Goal: Task Accomplishment & Management: Manage account settings

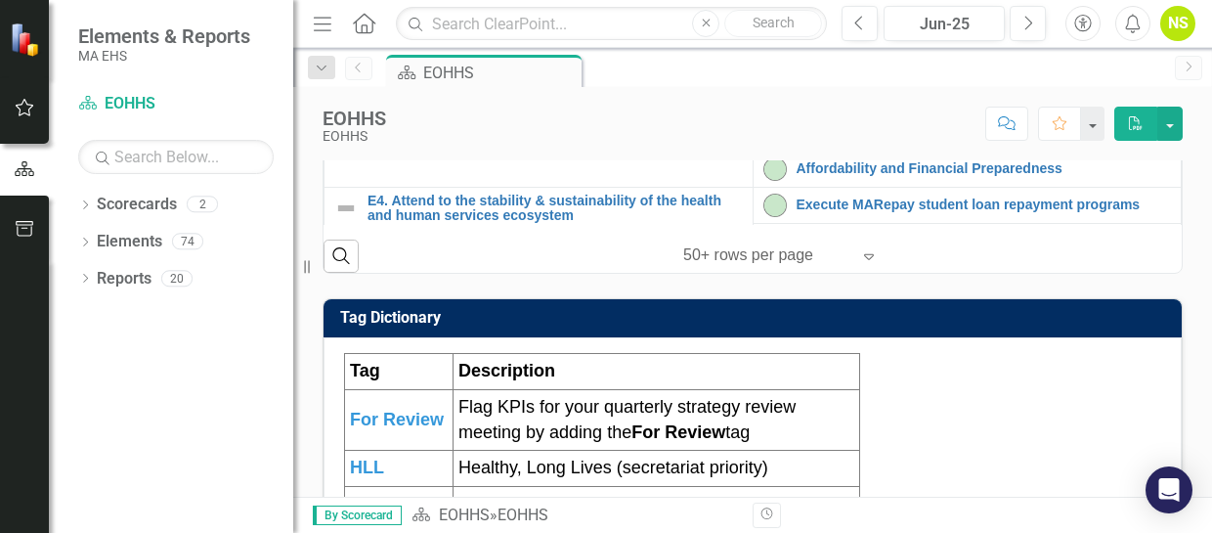
scroll to position [978, 0]
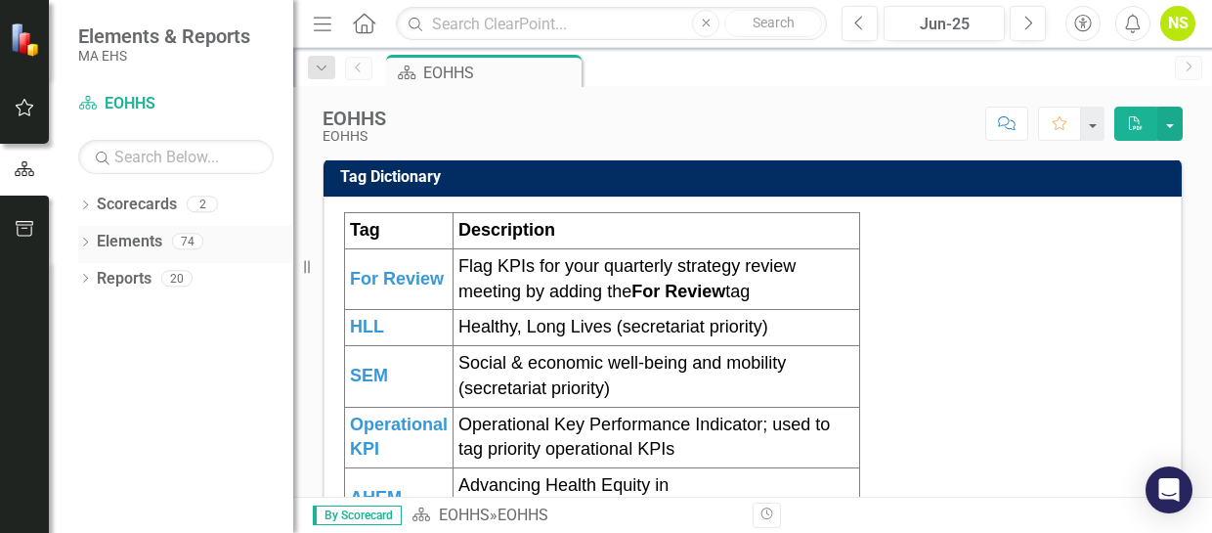
click at [85, 236] on div "Dropdown" at bounding box center [85, 244] width 14 height 17
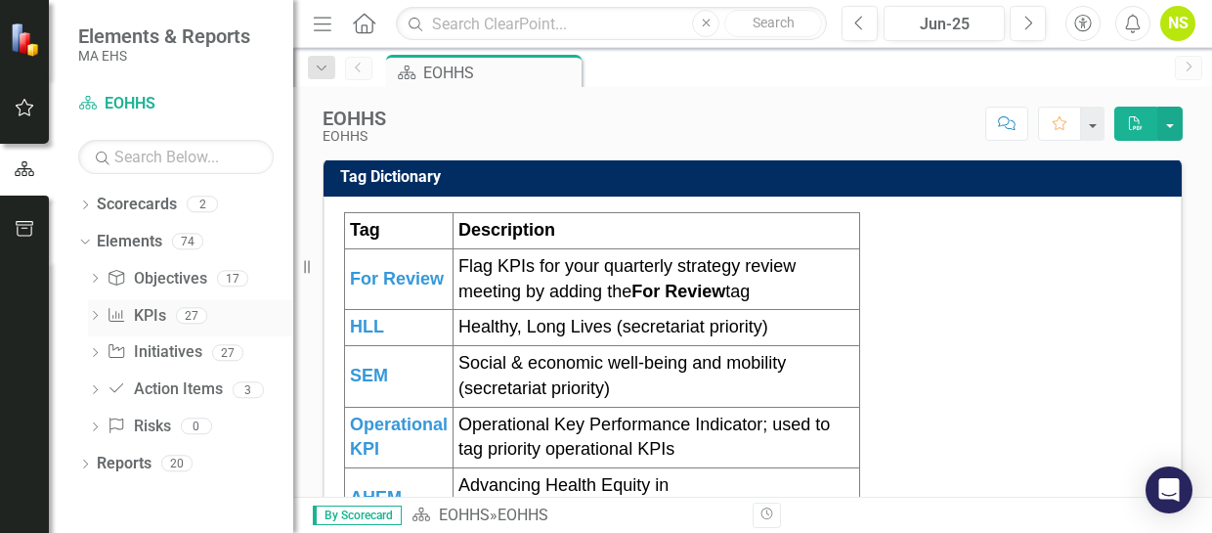
click at [92, 314] on icon "Dropdown" at bounding box center [95, 317] width 14 height 11
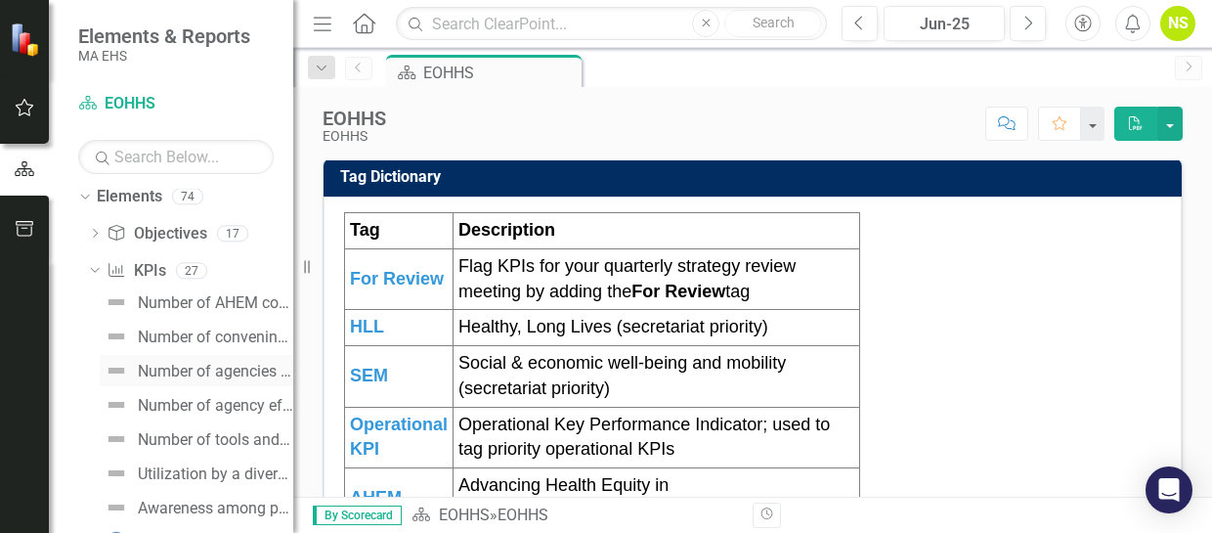
scroll to position [0, 0]
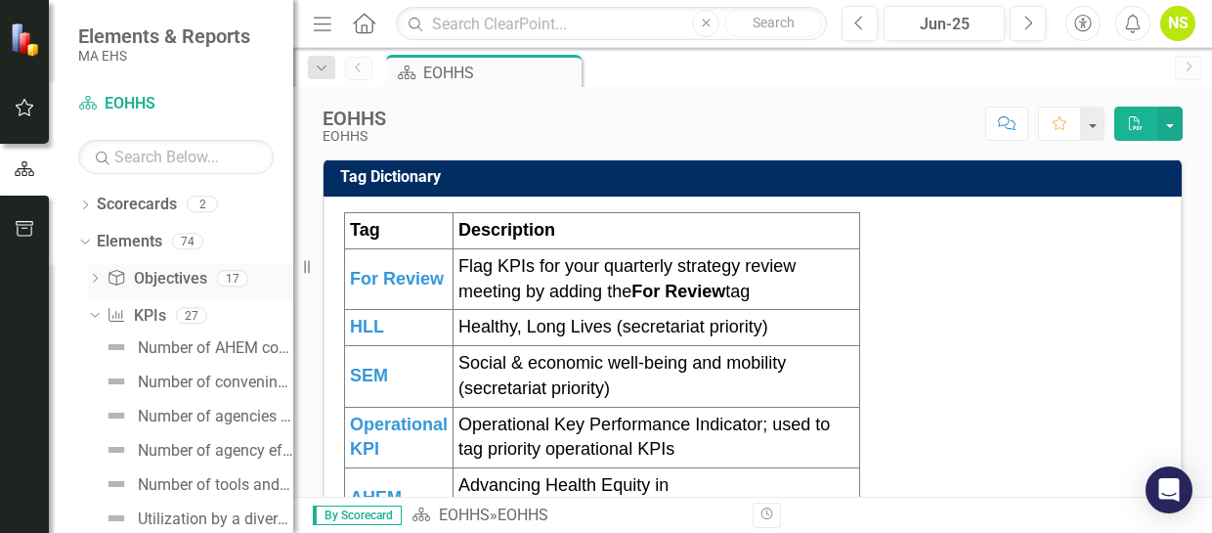
click at [99, 279] on icon "Dropdown" at bounding box center [95, 280] width 14 height 11
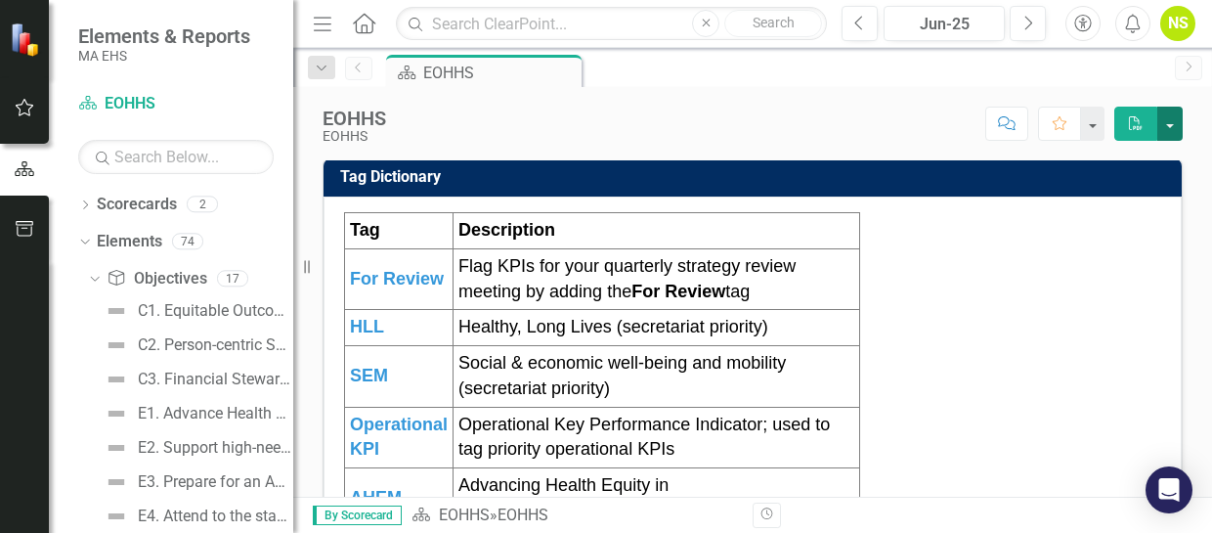
click at [1171, 128] on button "button" at bounding box center [1169, 124] width 25 height 34
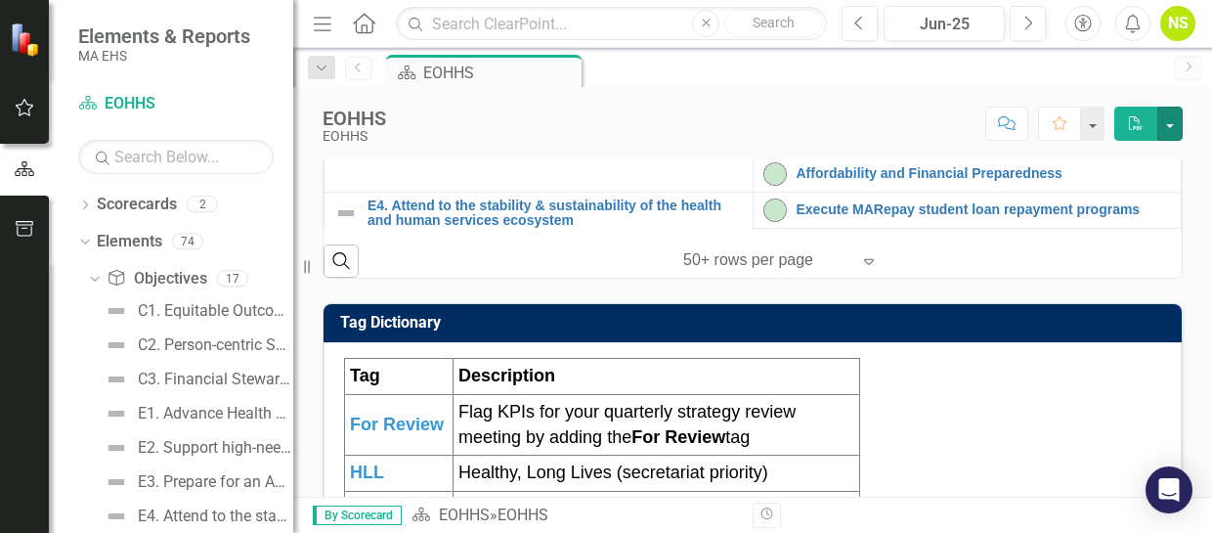
scroll to position [831, 0]
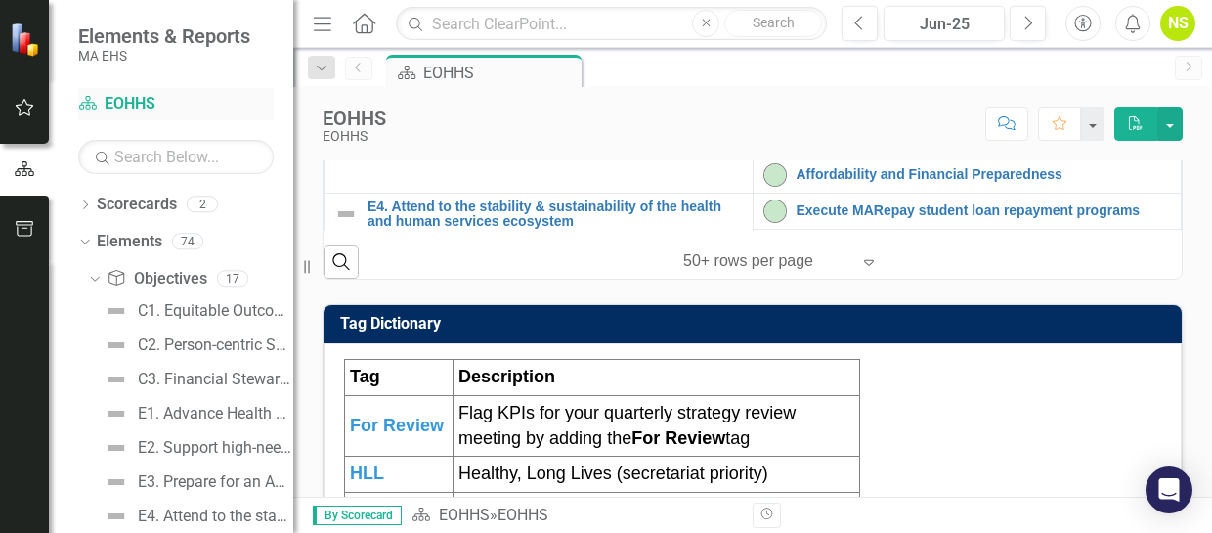
click at [92, 106] on icon "Scorecard" at bounding box center [88, 103] width 20 height 16
click at [120, 103] on link "Scorecard EOHHS" at bounding box center [176, 104] width 196 height 22
click at [83, 204] on icon "Dropdown" at bounding box center [85, 206] width 14 height 11
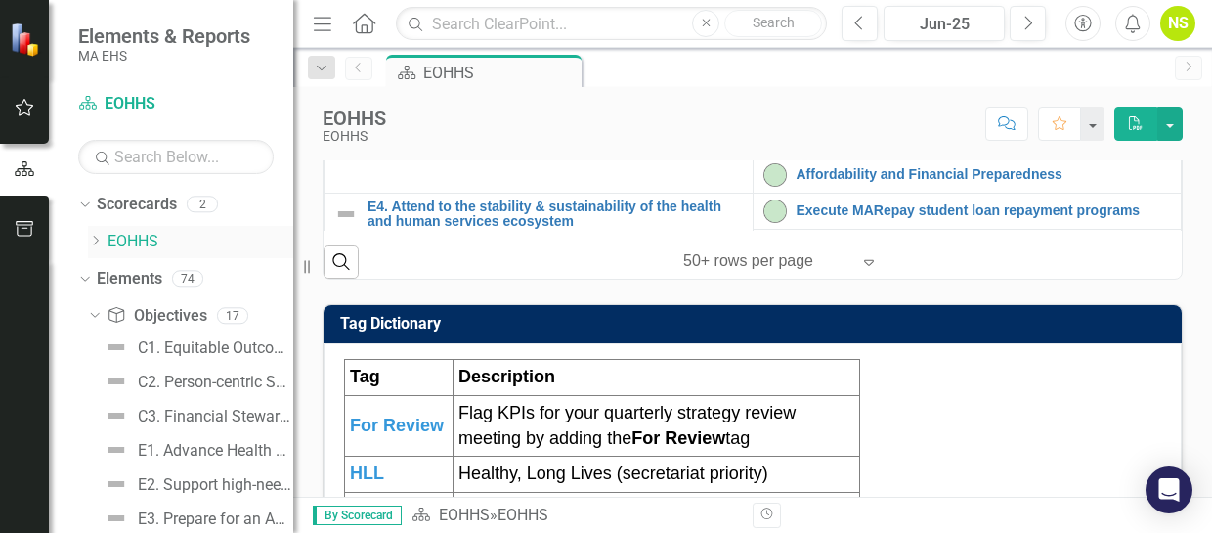
click at [93, 240] on icon "Dropdown" at bounding box center [95, 241] width 15 height 12
click at [135, 276] on link "MCB" at bounding box center [210, 279] width 166 height 22
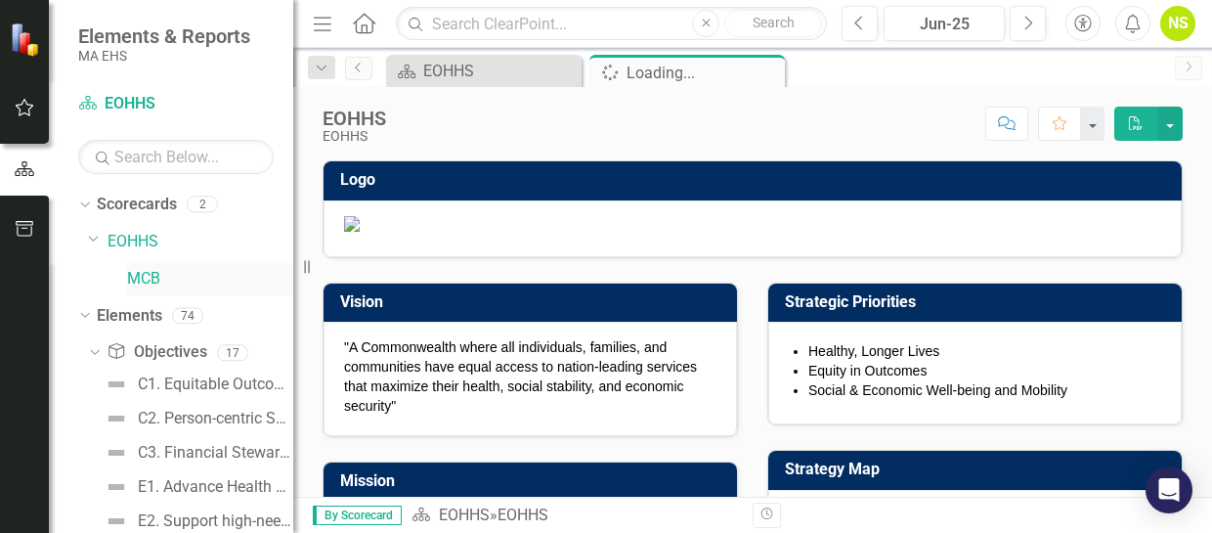
click at [135, 276] on link "MCB" at bounding box center [210, 279] width 166 height 22
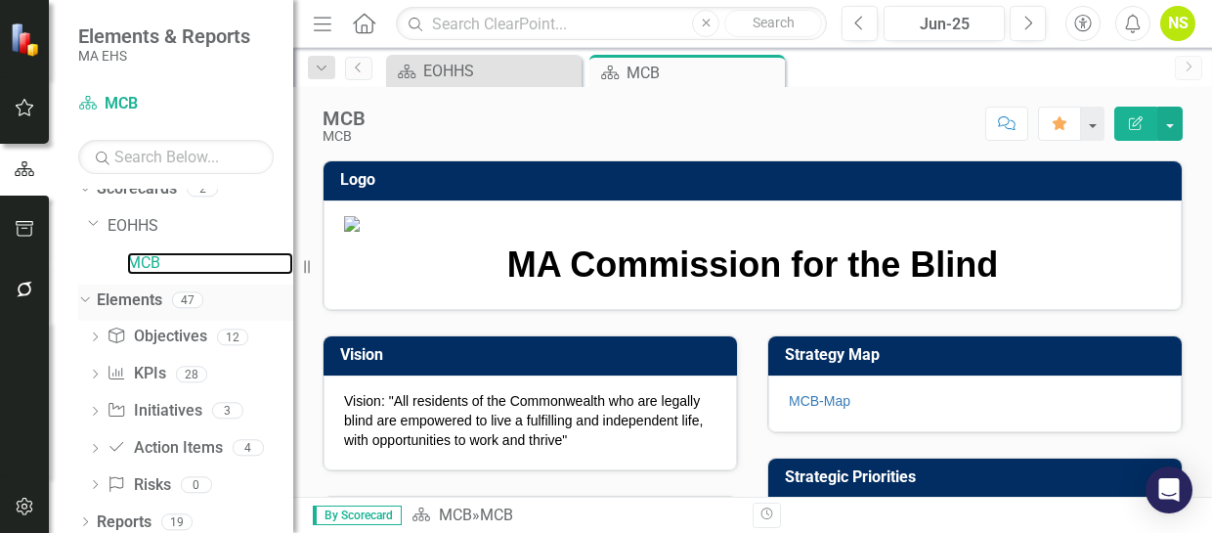
scroll to position [24, 0]
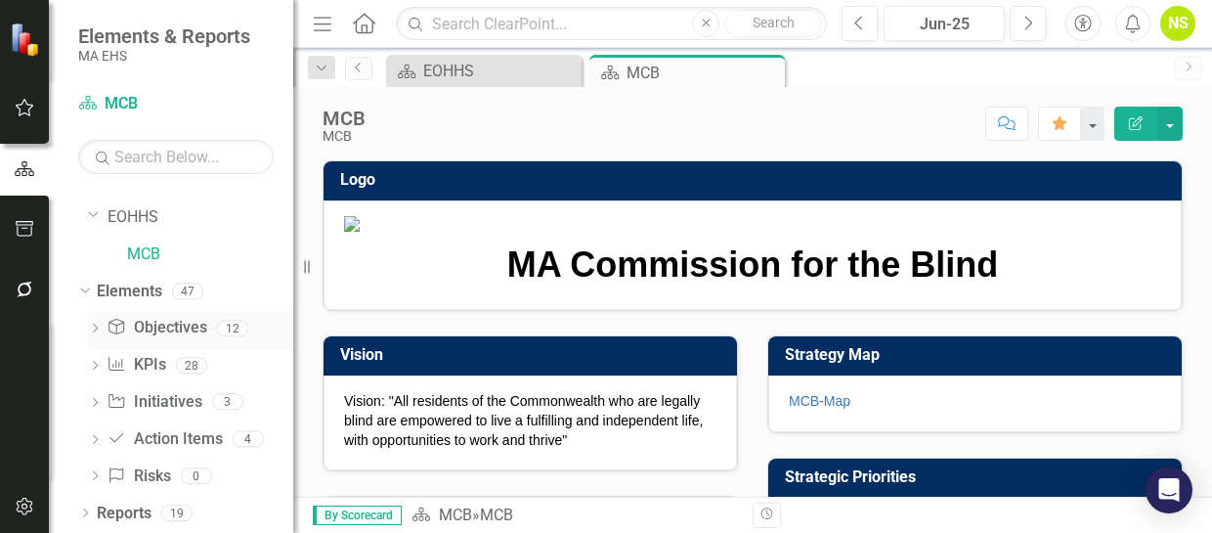
drag, startPoint x: 147, startPoint y: 324, endPoint x: 93, endPoint y: 330, distance: 54.2
click at [93, 330] on icon "Dropdown" at bounding box center [95, 330] width 14 height 11
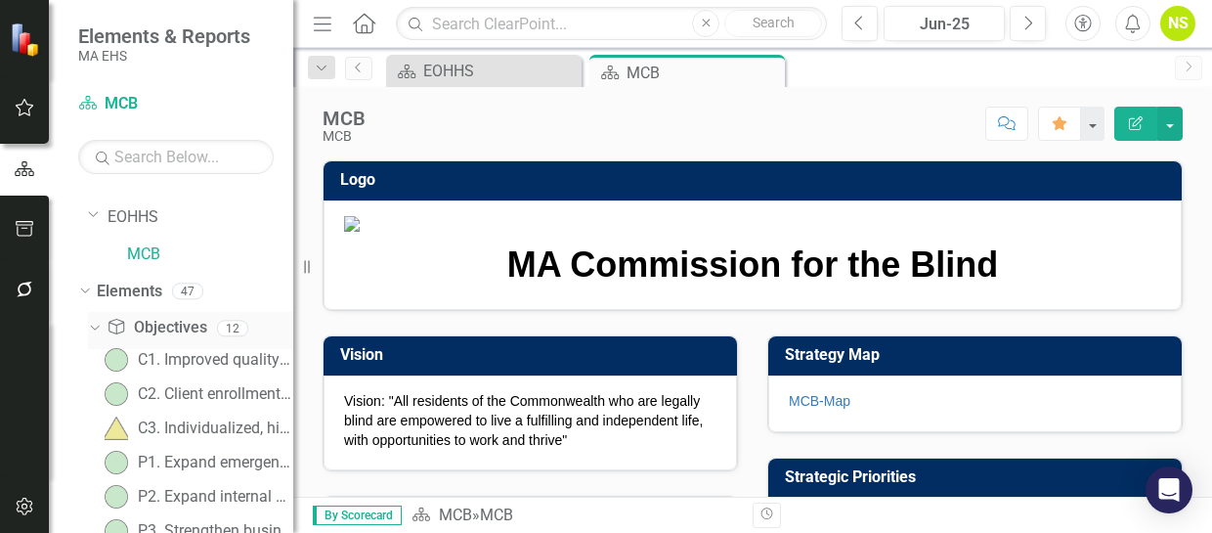
click at [173, 328] on link "Objective Objectives" at bounding box center [157, 328] width 100 height 22
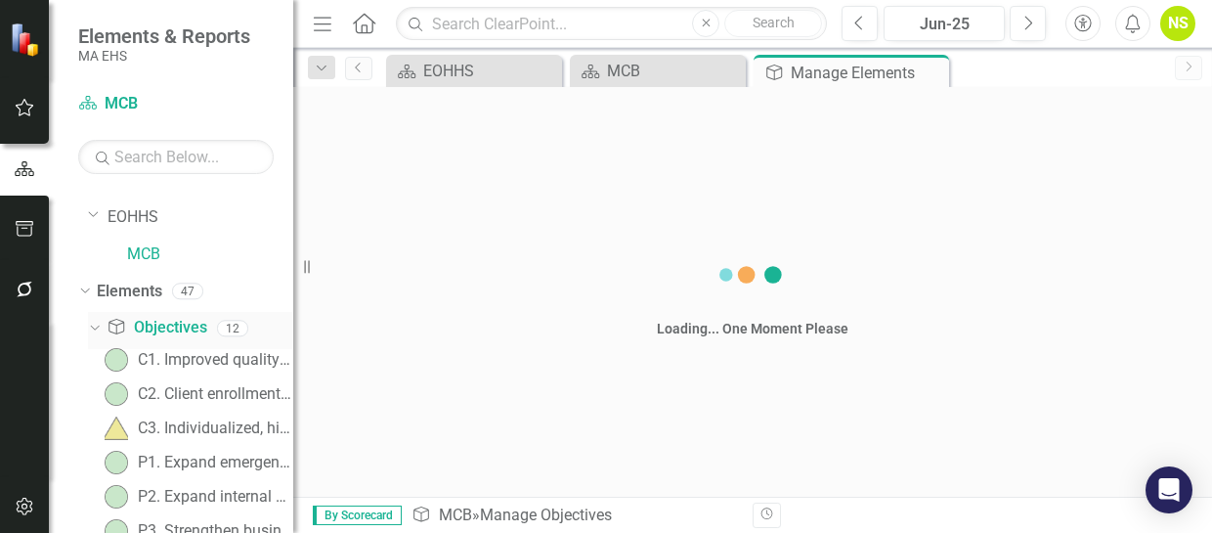
click at [173, 328] on link "Objective Objectives" at bounding box center [157, 328] width 100 height 22
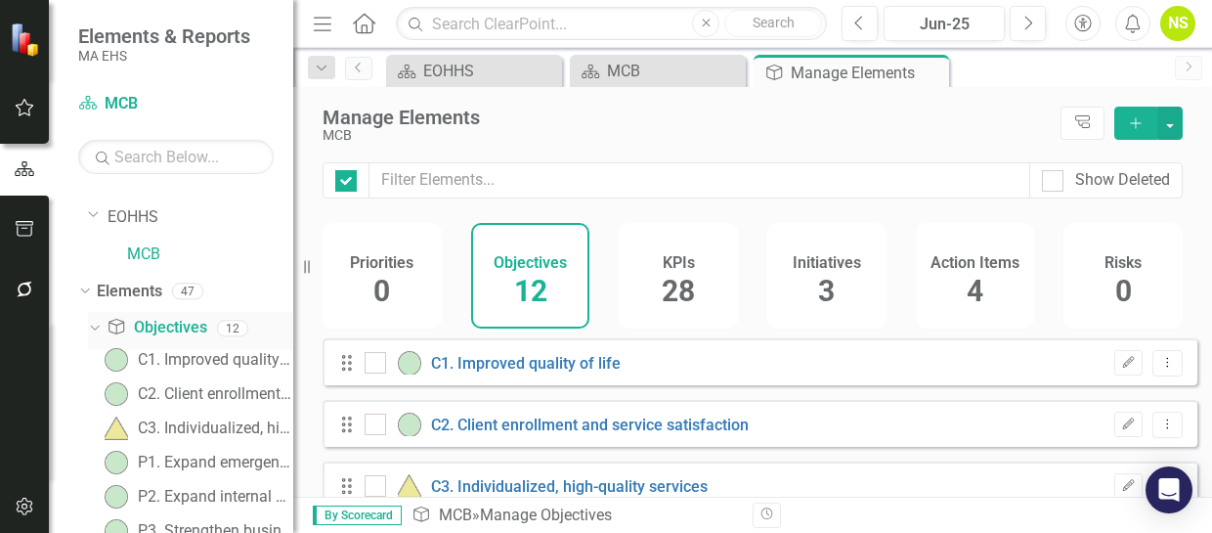
checkbox input "false"
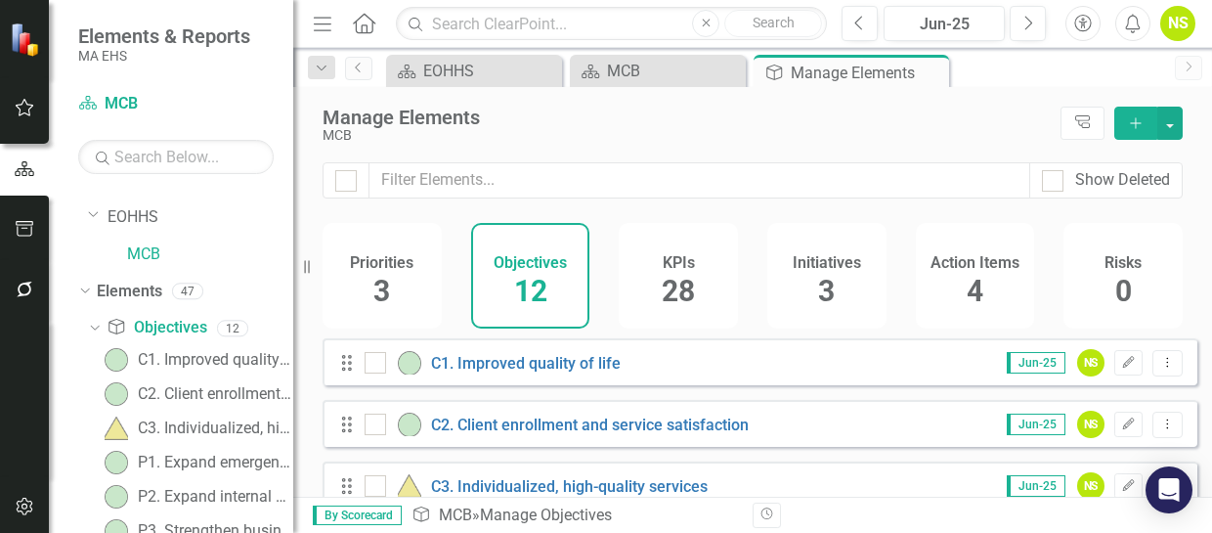
click at [1136, 120] on icon "Add" at bounding box center [1136, 123] width 18 height 14
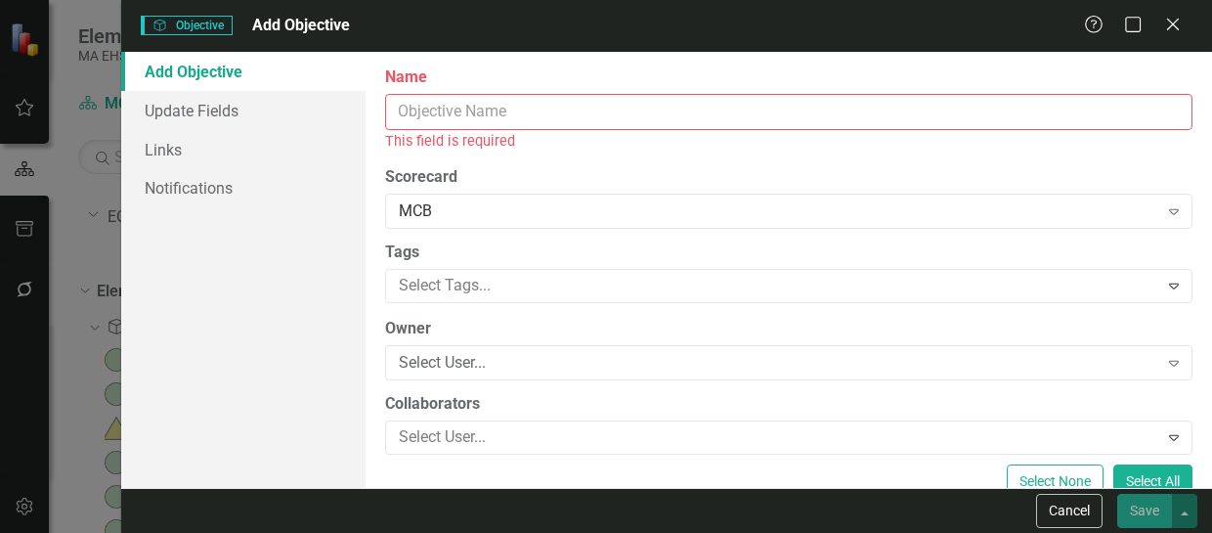
click at [708, 128] on input "Name" at bounding box center [788, 112] width 807 height 36
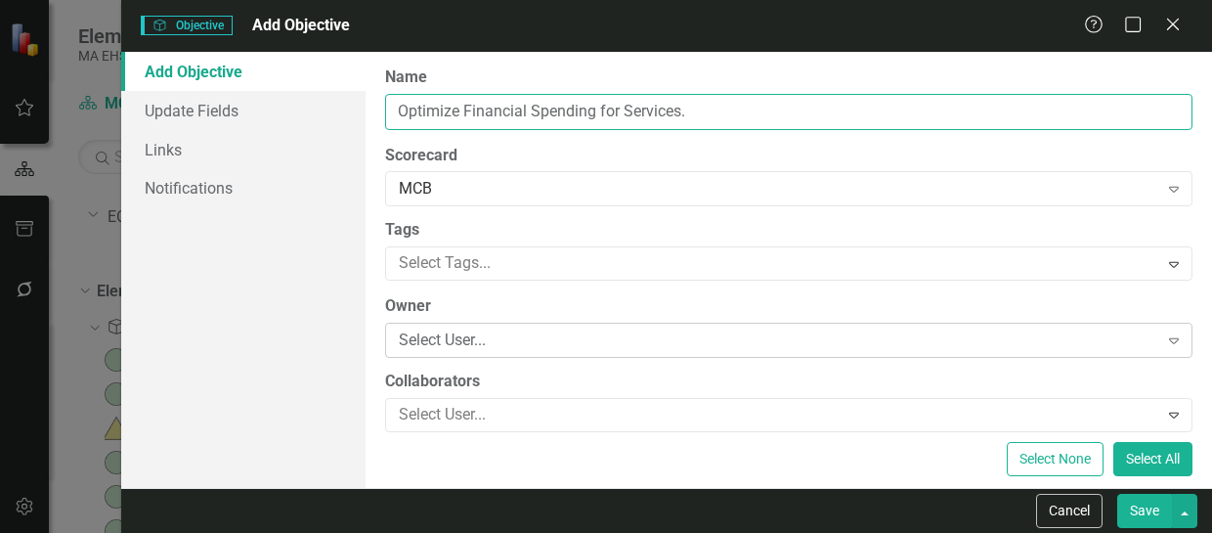
type input "Optimize Financial Spending for Services."
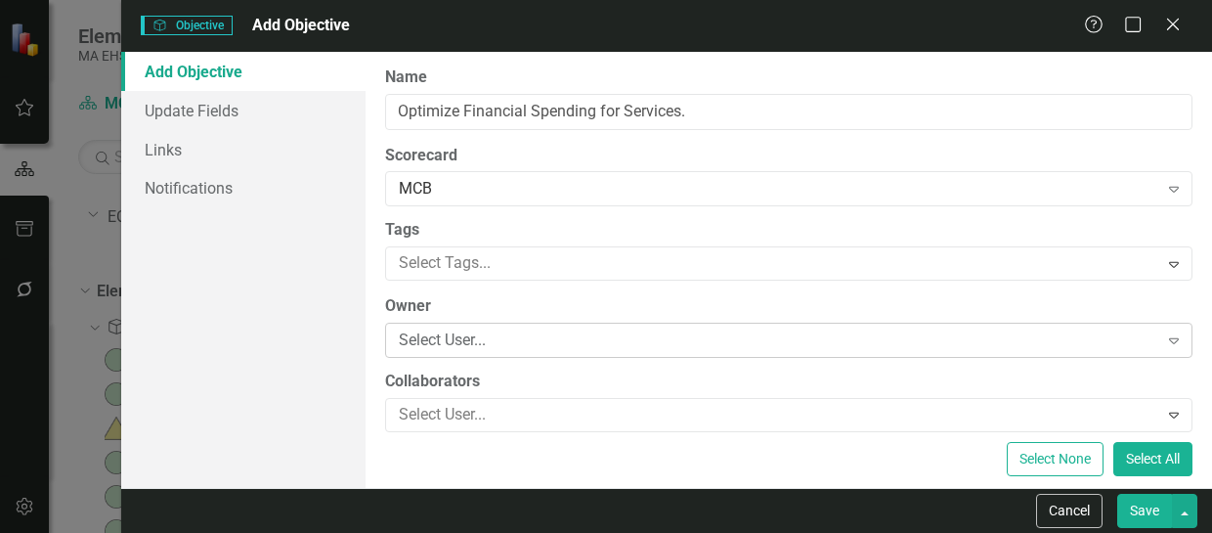
click at [1164, 339] on icon "Expand" at bounding box center [1174, 340] width 20 height 16
click at [575, 337] on div "Select User..." at bounding box center [779, 340] width 760 height 22
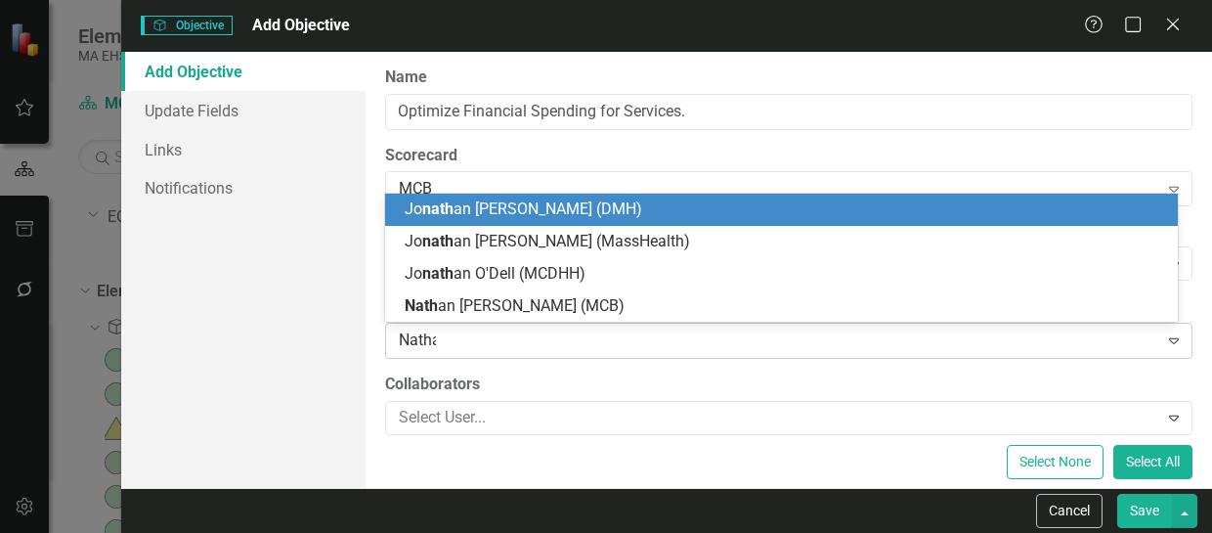
type input "[PERSON_NAME]"
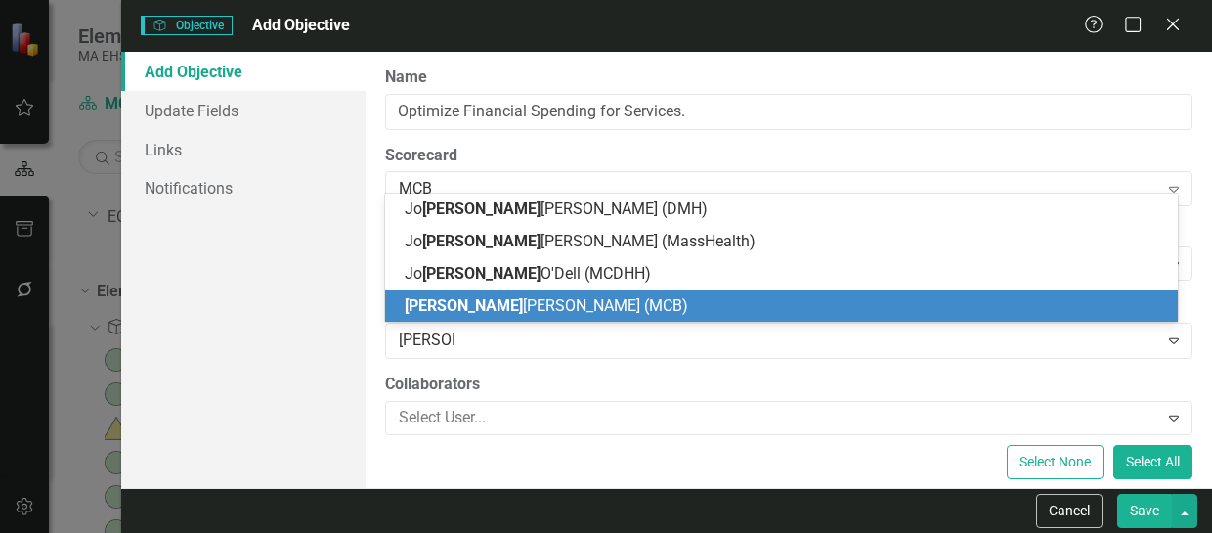
click at [568, 300] on div "[PERSON_NAME] (MCB)" at bounding box center [786, 306] width 762 height 22
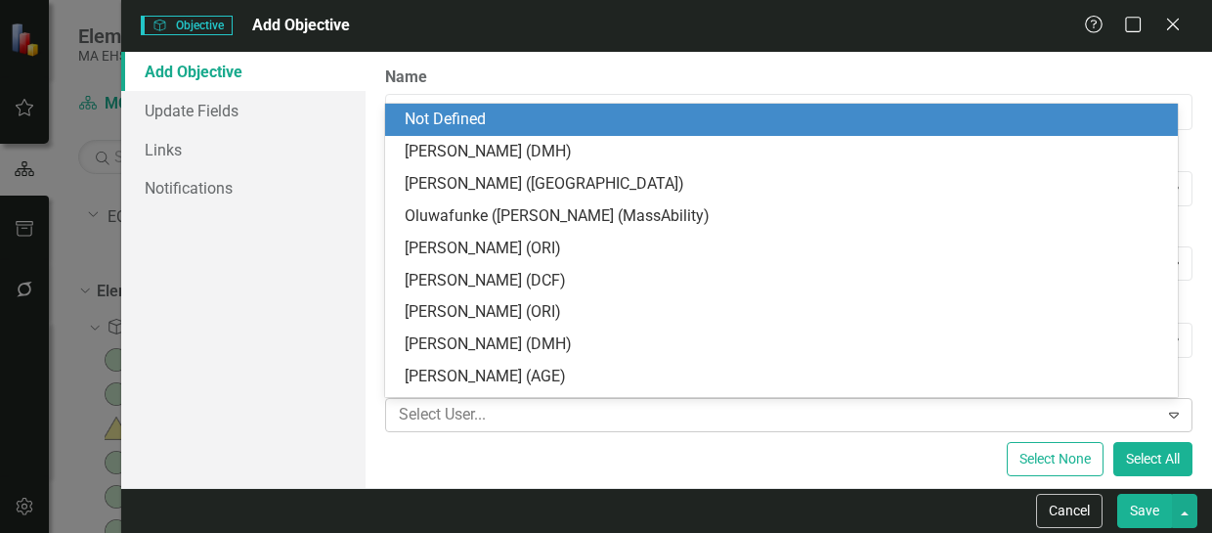
click at [527, 415] on div at bounding box center [774, 415] width 767 height 26
click at [479, 451] on div "Select None Select All" at bounding box center [788, 459] width 807 height 34
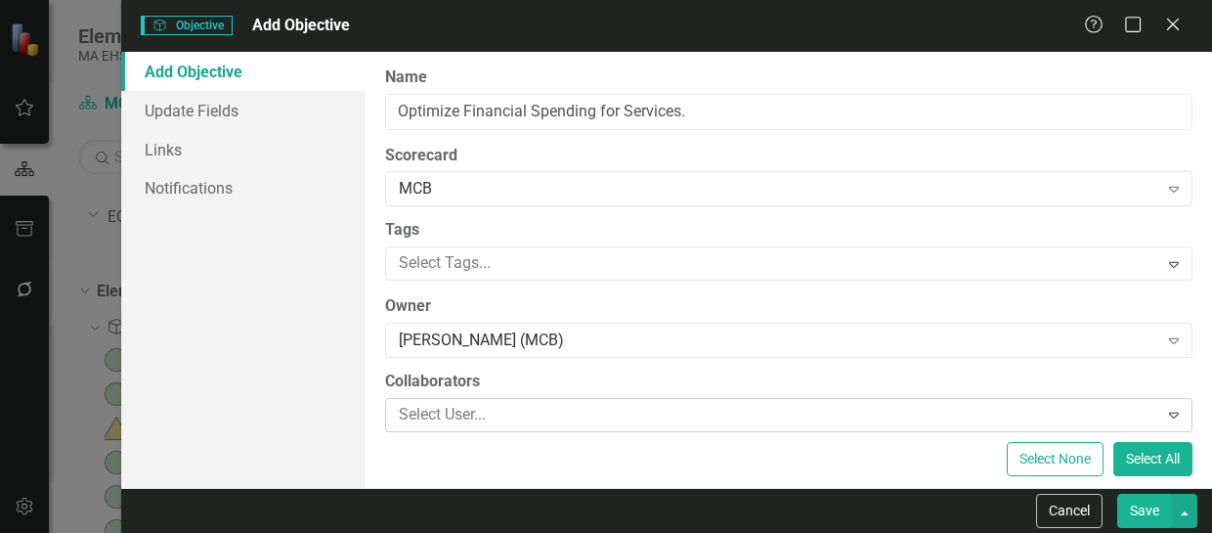
click at [458, 405] on div at bounding box center [774, 415] width 767 height 26
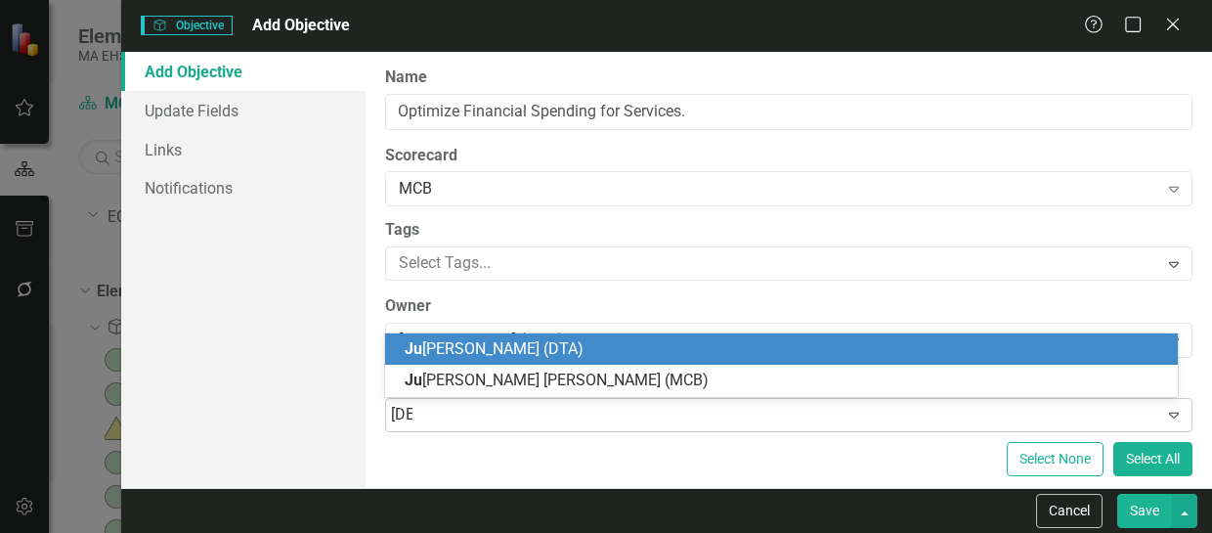
type input "Just"
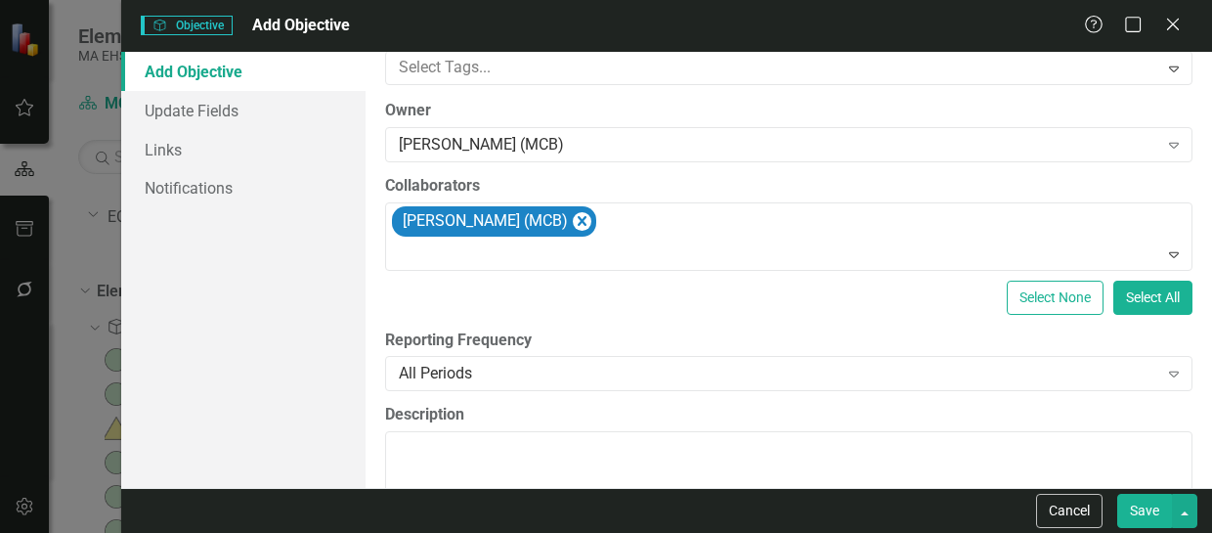
scroll to position [293, 0]
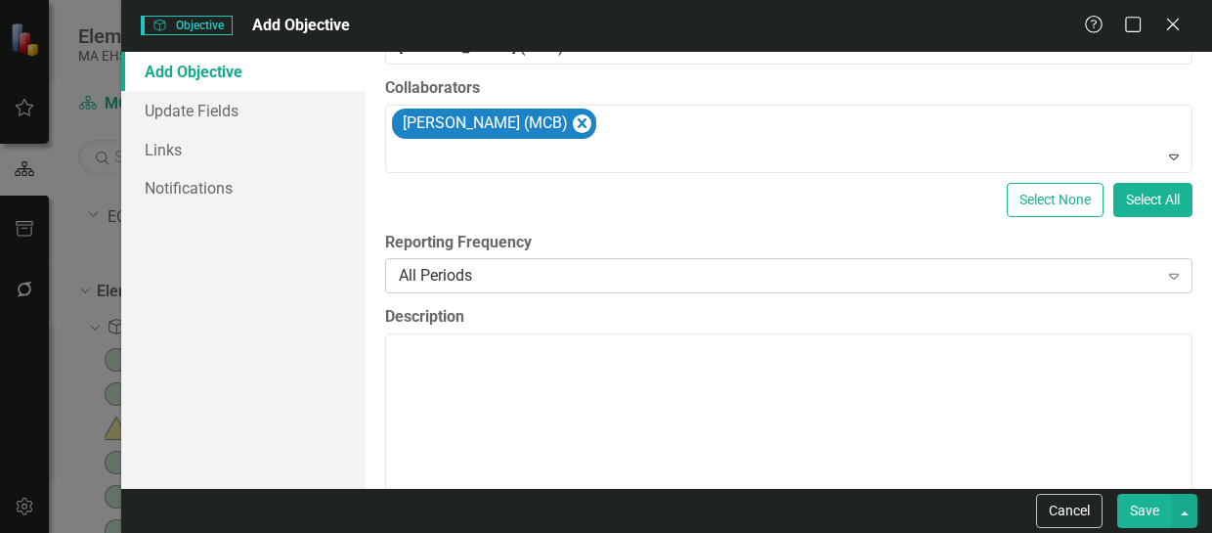
click at [1164, 279] on icon "Expand" at bounding box center [1174, 276] width 20 height 16
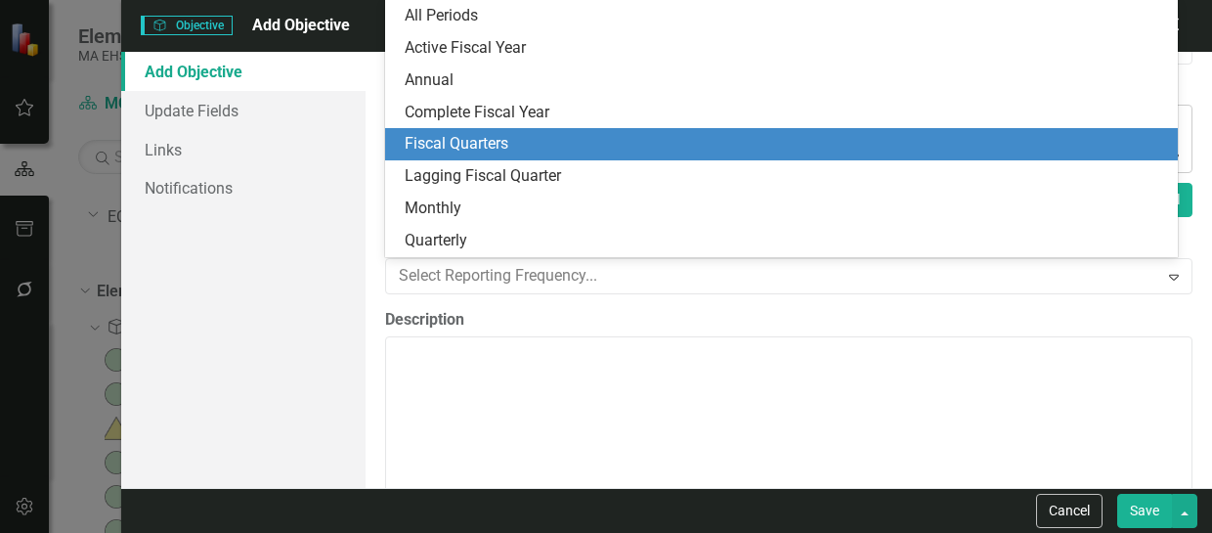
click at [1063, 156] on div "Fiscal Quarters" at bounding box center [781, 144] width 793 height 32
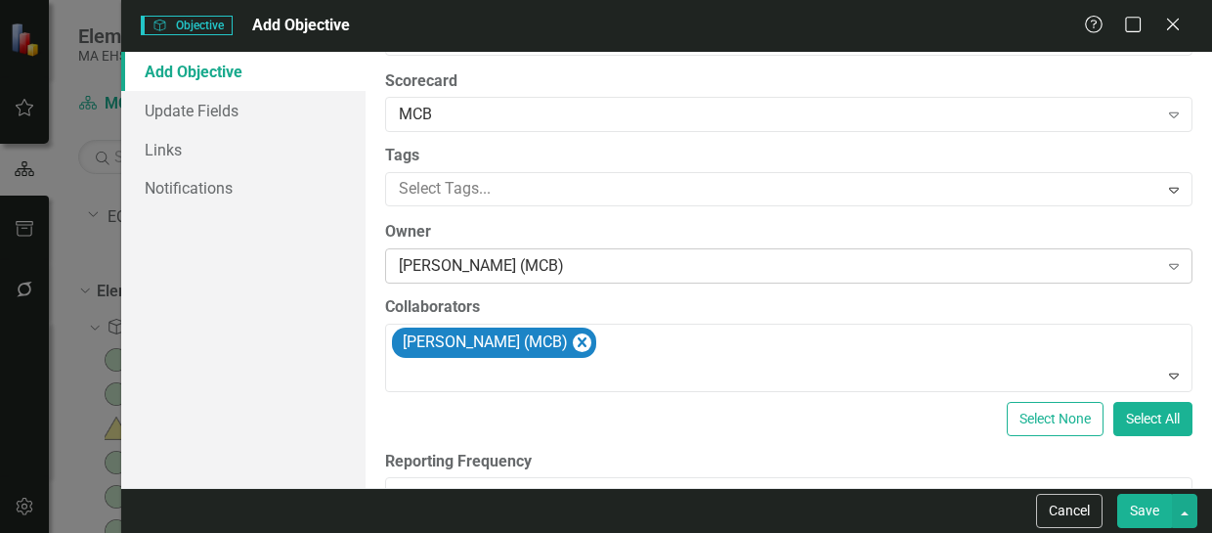
scroll to position [0, 0]
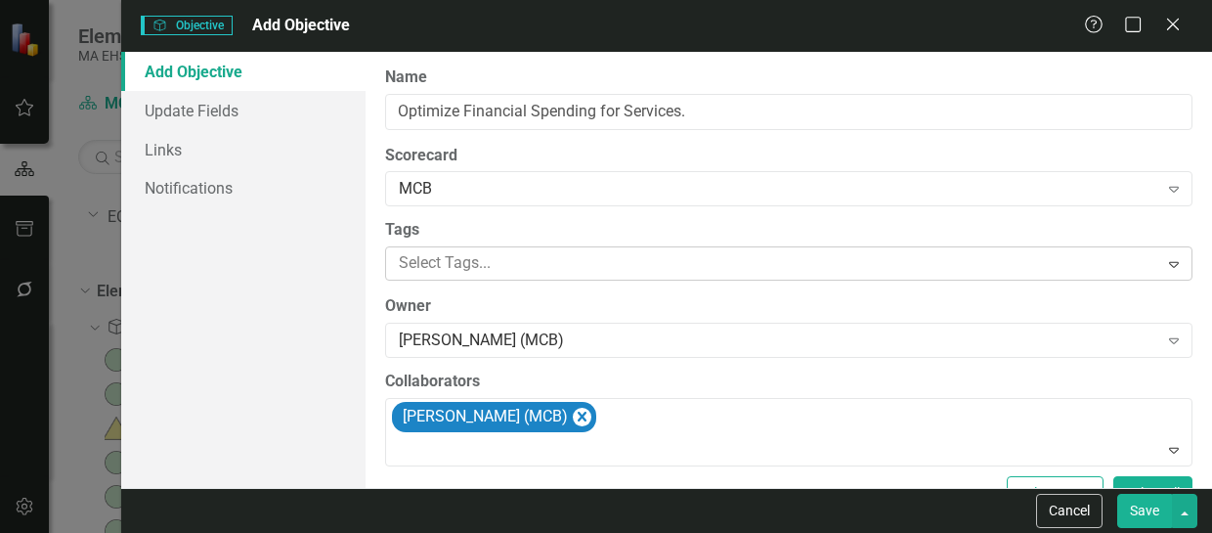
click at [1164, 259] on icon "Expand" at bounding box center [1174, 264] width 20 height 16
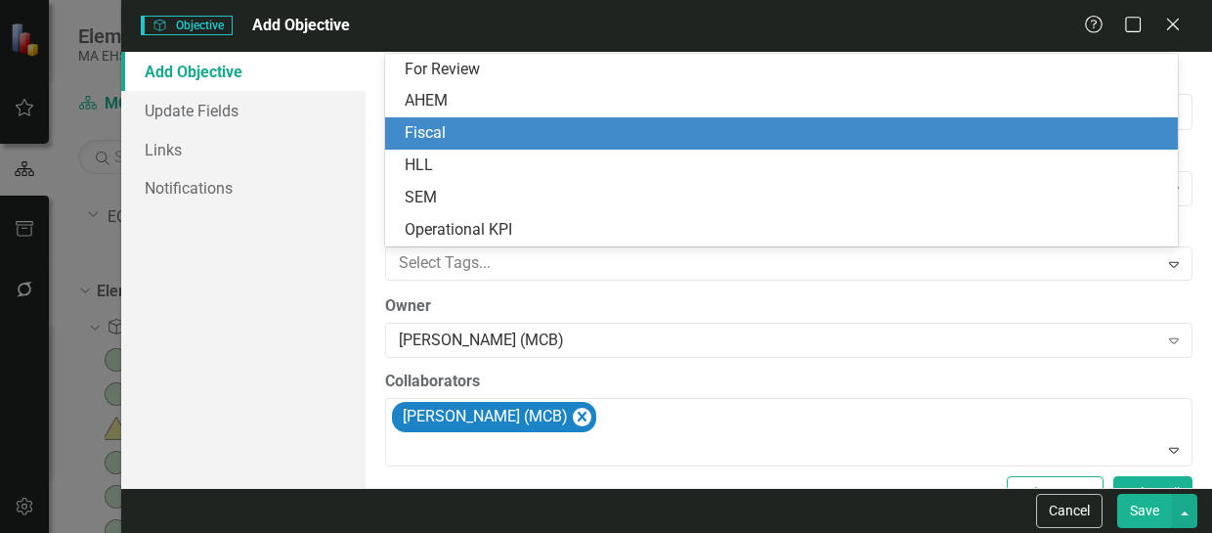
click at [1083, 137] on div "Fiscal" at bounding box center [786, 133] width 762 height 22
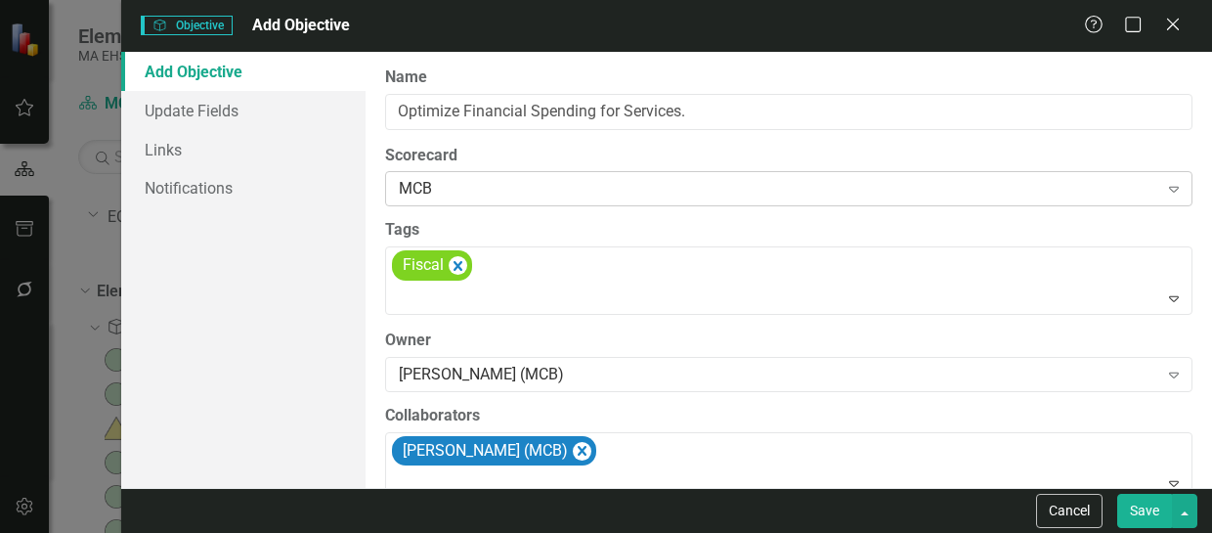
click at [1169, 187] on icon at bounding box center [1174, 190] width 10 height 6
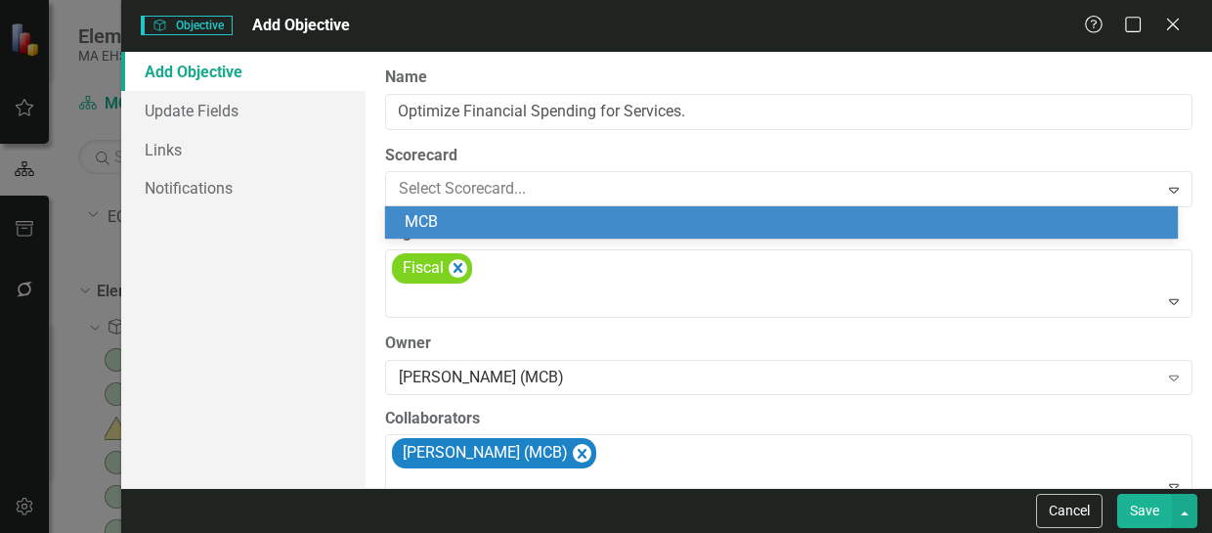
click at [954, 228] on div "MCB" at bounding box center [786, 222] width 762 height 22
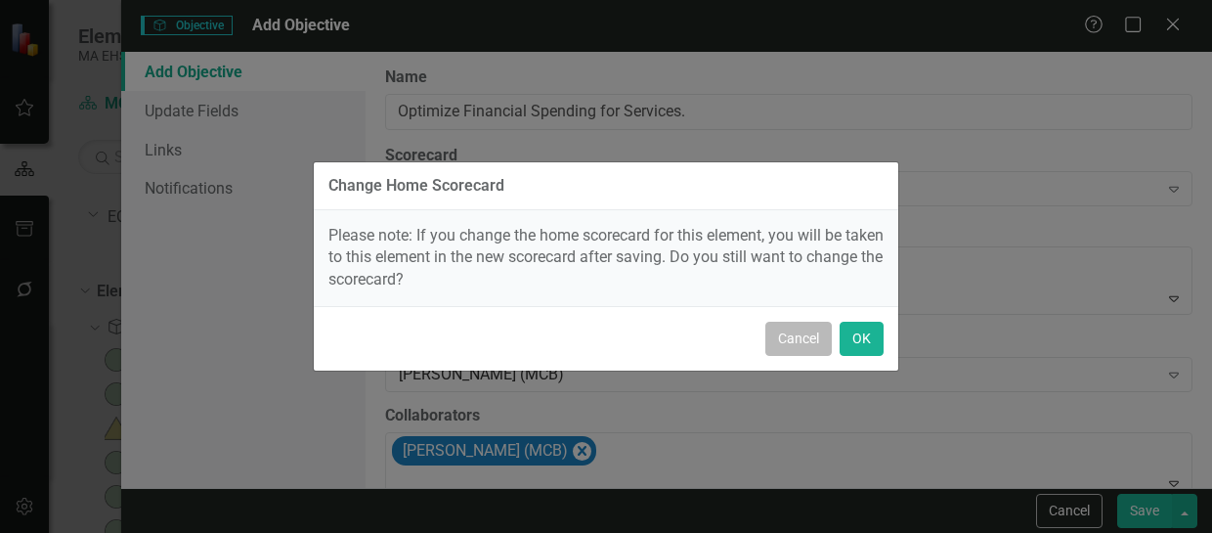
click at [818, 335] on button "Cancel" at bounding box center [798, 339] width 66 height 34
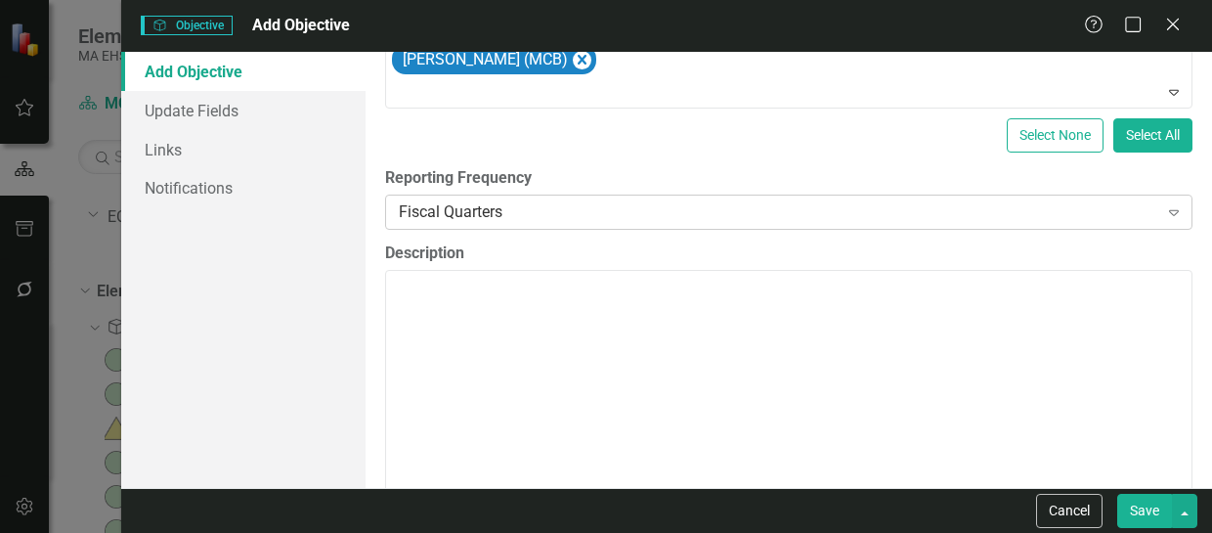
scroll to position [436, 0]
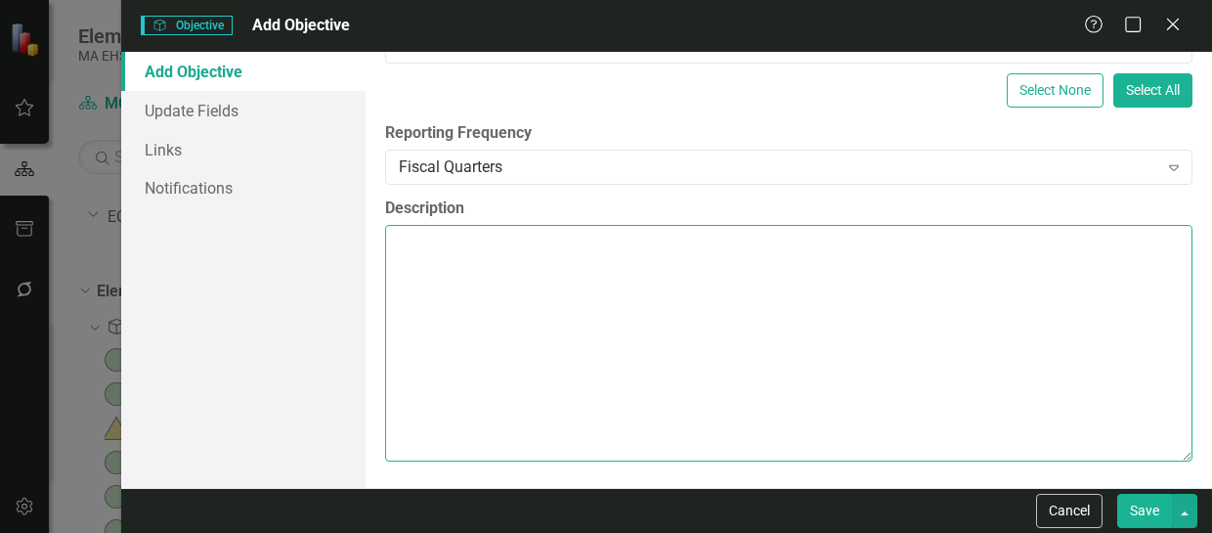
click at [785, 280] on textarea "Description" at bounding box center [788, 343] width 807 height 237
click at [614, 243] on textarea "MCB wants to be efficient a" at bounding box center [788, 343] width 807 height 237
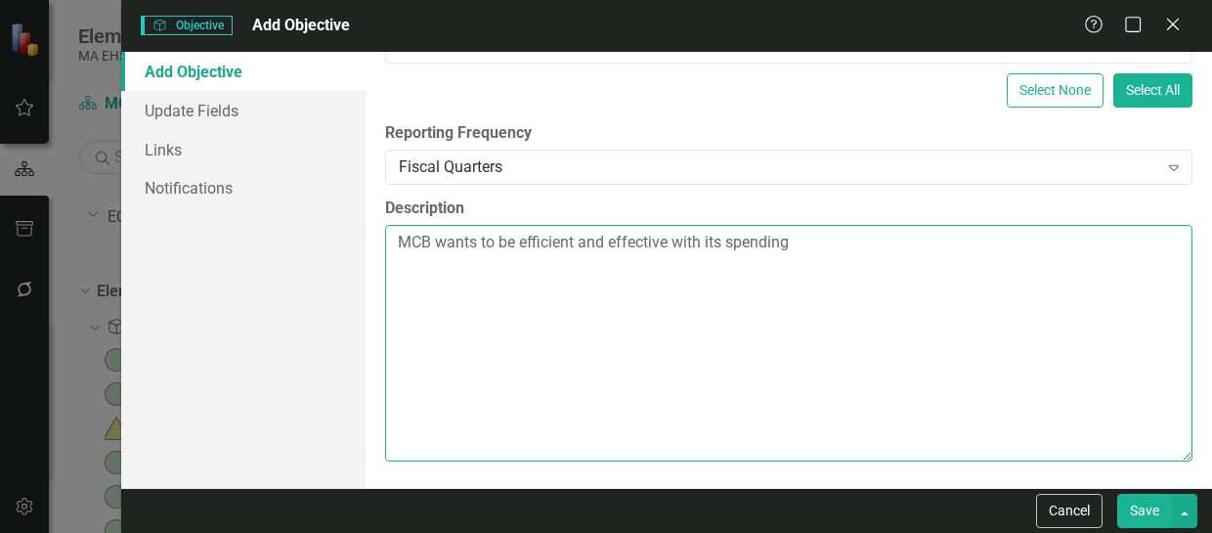
click at [610, 239] on textarea "MCB wants to be efficient and effective with its spending" at bounding box center [788, 343] width 807 height 237
click at [644, 238] on textarea "MCB wants to be efficient, effective with its spending" at bounding box center [788, 343] width 807 height 237
click at [889, 237] on textarea "MCB wants to be efficient, effective and responsible with its spending" at bounding box center [788, 343] width 807 height 237
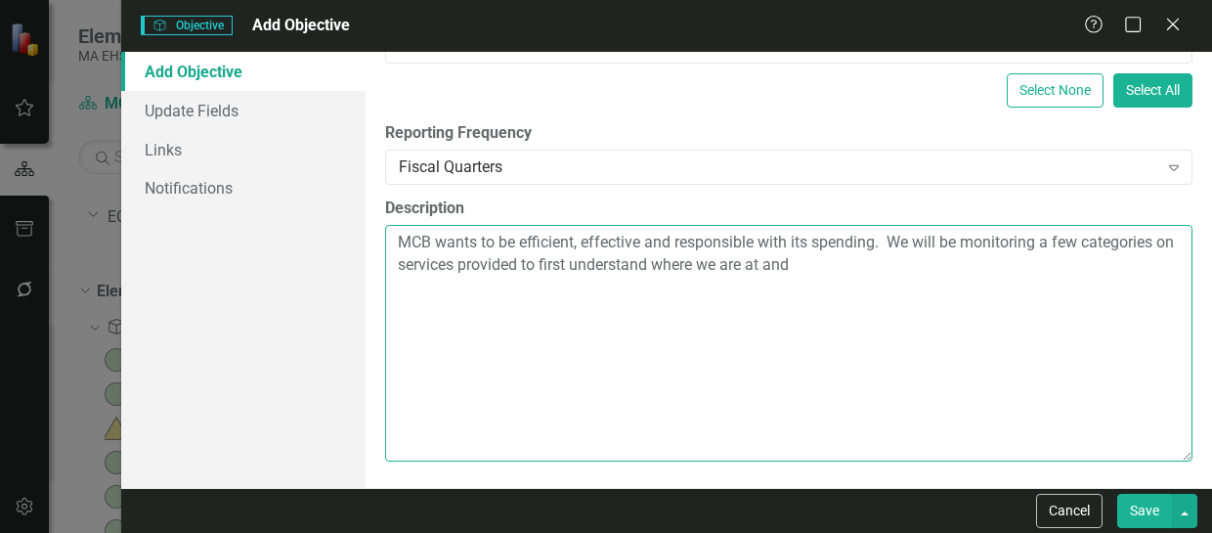
click at [819, 260] on textarea "MCB wants to be efficient, effective and responsible with its spending. We will…" at bounding box center [788, 343] width 807 height 237
click at [411, 261] on textarea "MCB wants to be efficient, effective and responsible with its spending. We will…" at bounding box center [788, 343] width 807 height 237
click at [413, 261] on textarea "MCB wants to be efficient, effective and responsible with its spending. We will…" at bounding box center [788, 343] width 807 height 237
click at [1150, 263] on textarea "MCB wants to be efficient, effective and responsible with its spending. We will…" at bounding box center [788, 343] width 807 height 237
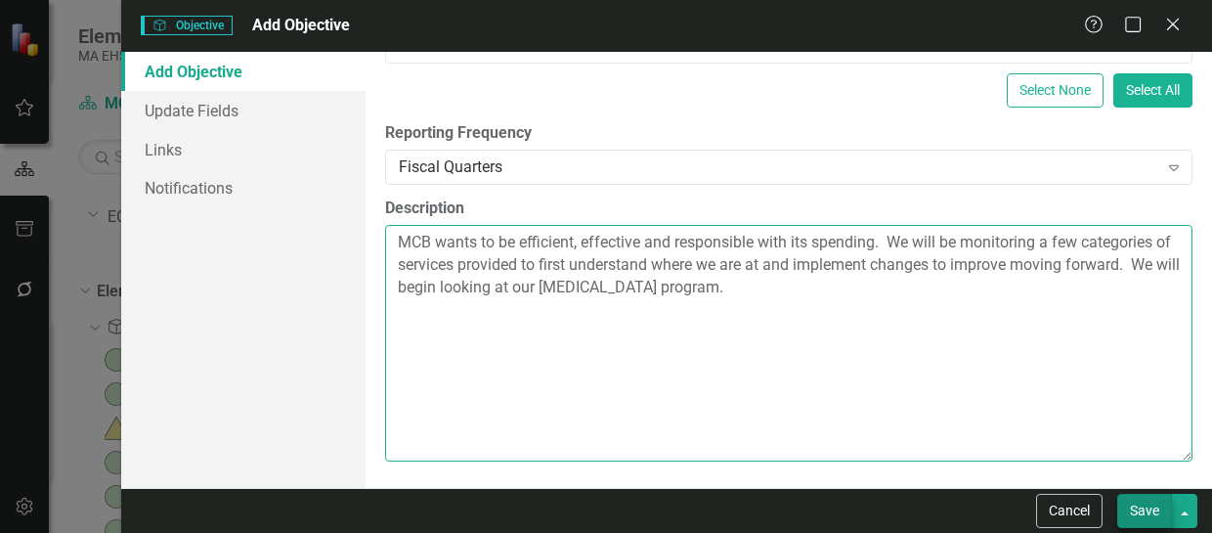
type textarea "MCB wants to be efficient, effective and responsible with its spending. We will…"
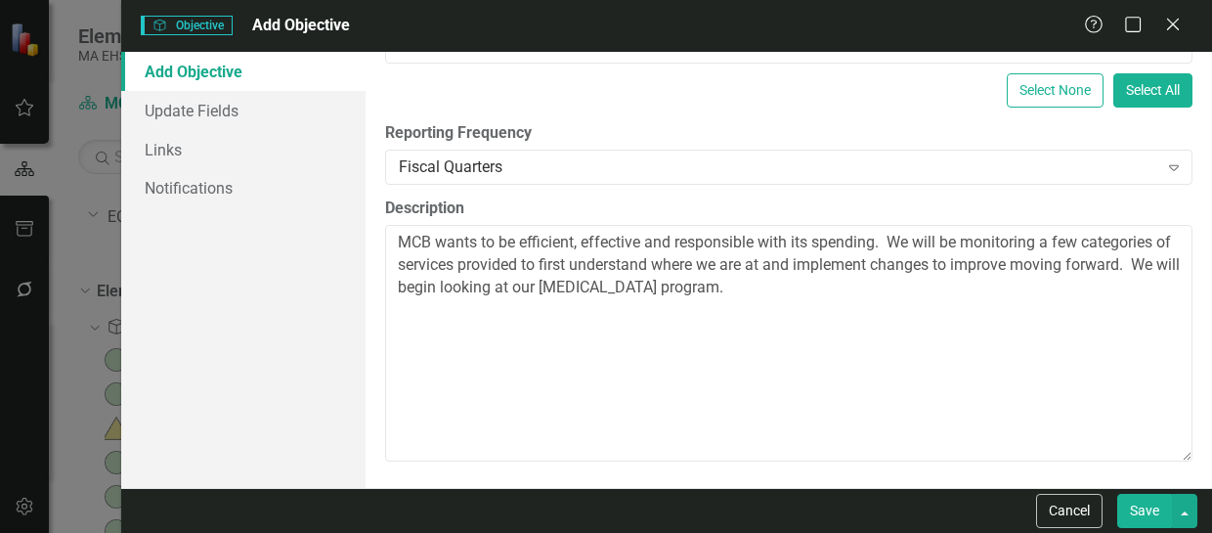
click at [1141, 504] on button "Save" at bounding box center [1144, 511] width 55 height 34
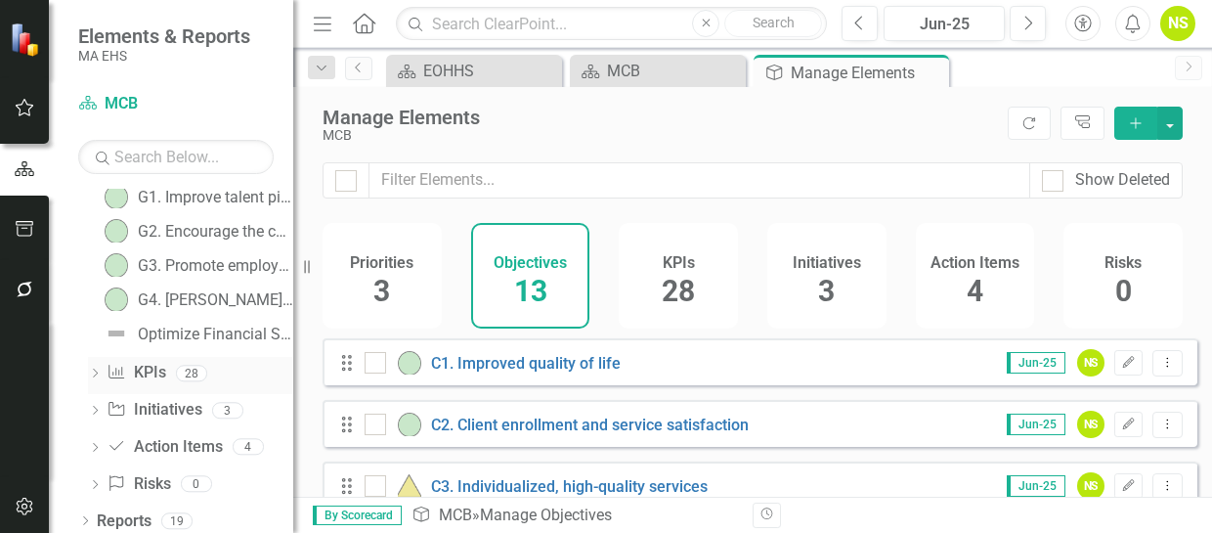
scroll to position [432, 0]
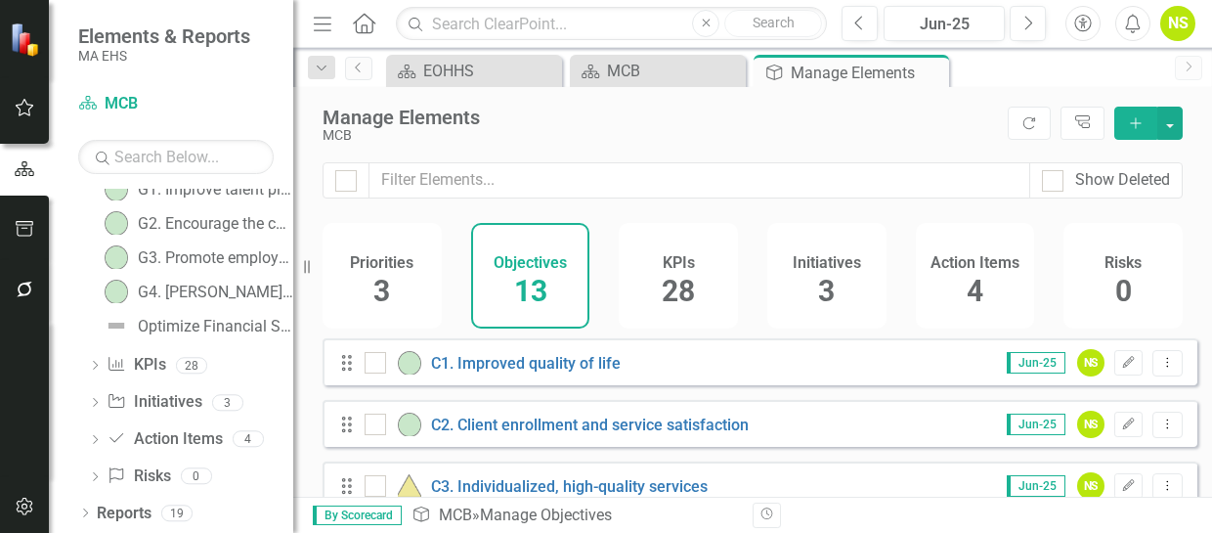
click at [91, 362] on icon "Dropdown" at bounding box center [95, 367] width 14 height 11
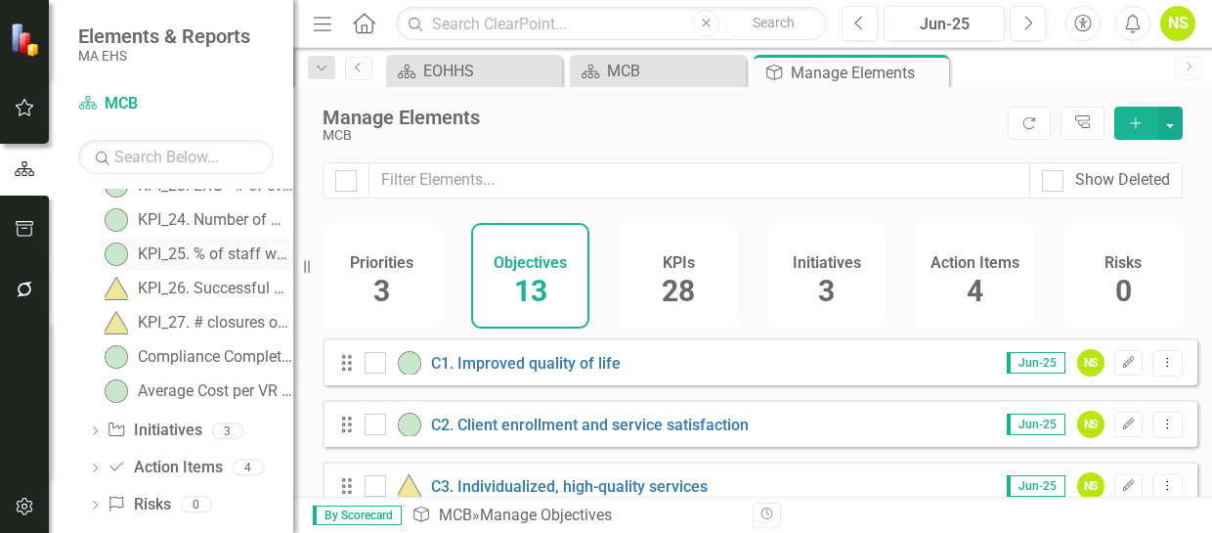
scroll to position [946, 0]
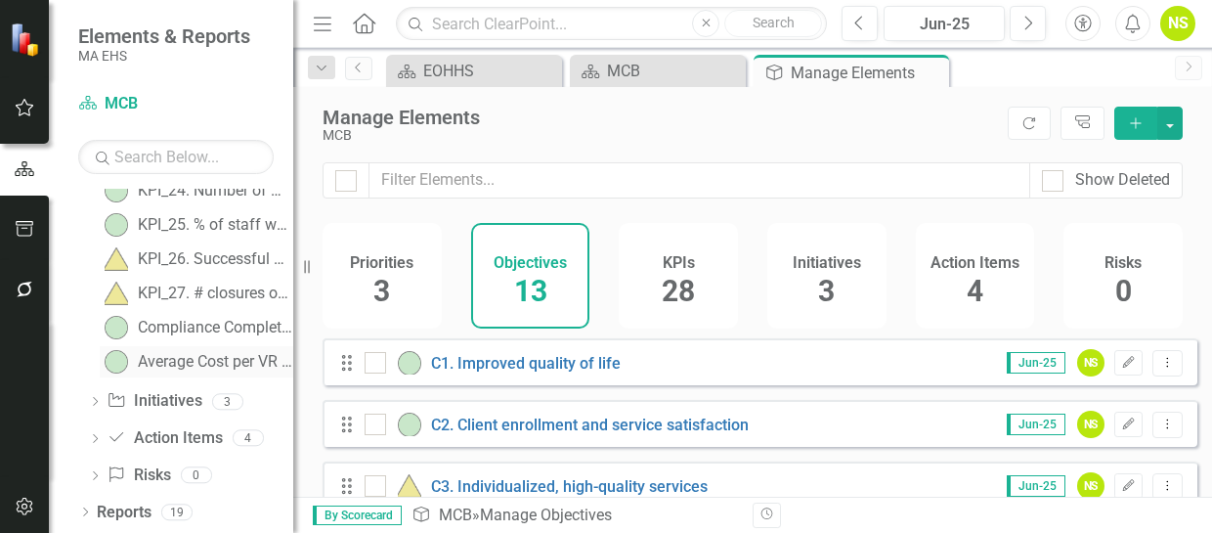
click at [178, 355] on div "Average Cost per VR Closure (Fiscal analysis)" at bounding box center [215, 362] width 155 height 18
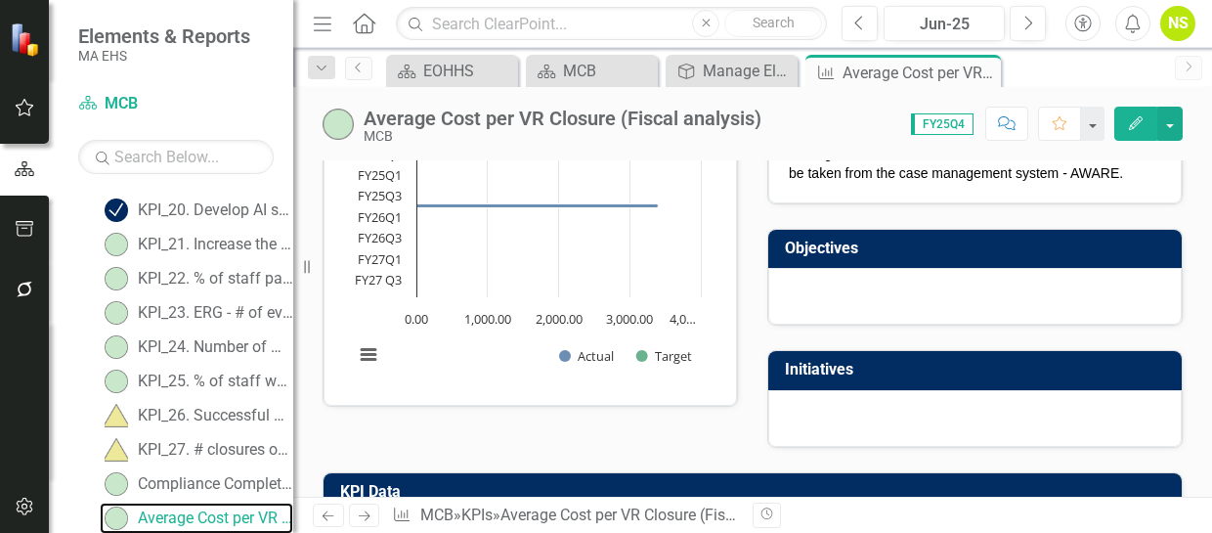
scroll to position [391, 0]
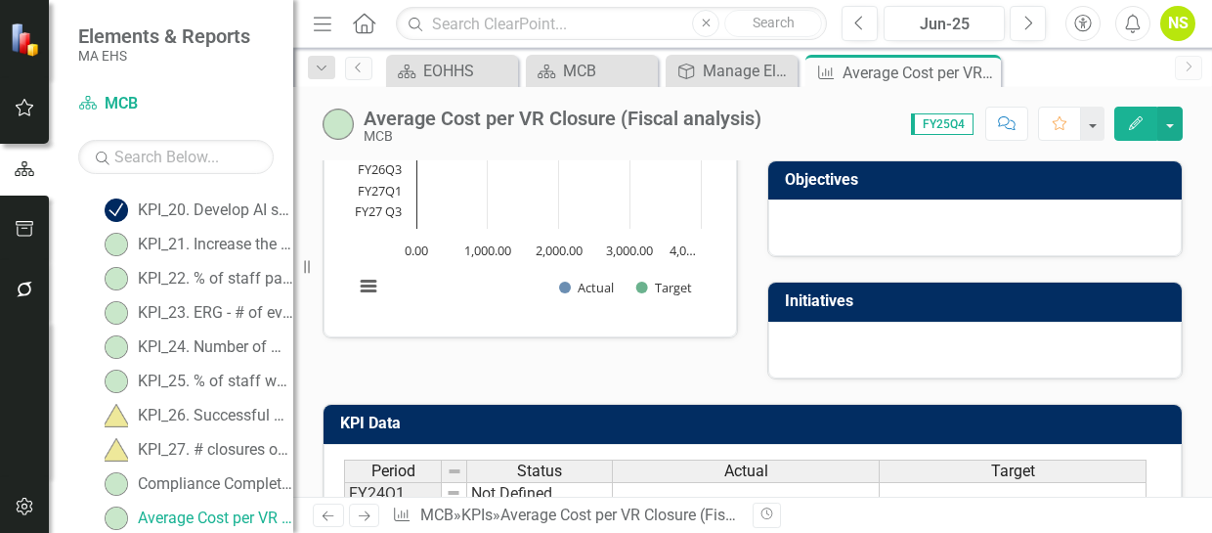
click at [946, 219] on div at bounding box center [975, 227] width 414 height 57
click at [947, 219] on div at bounding box center [975, 227] width 414 height 57
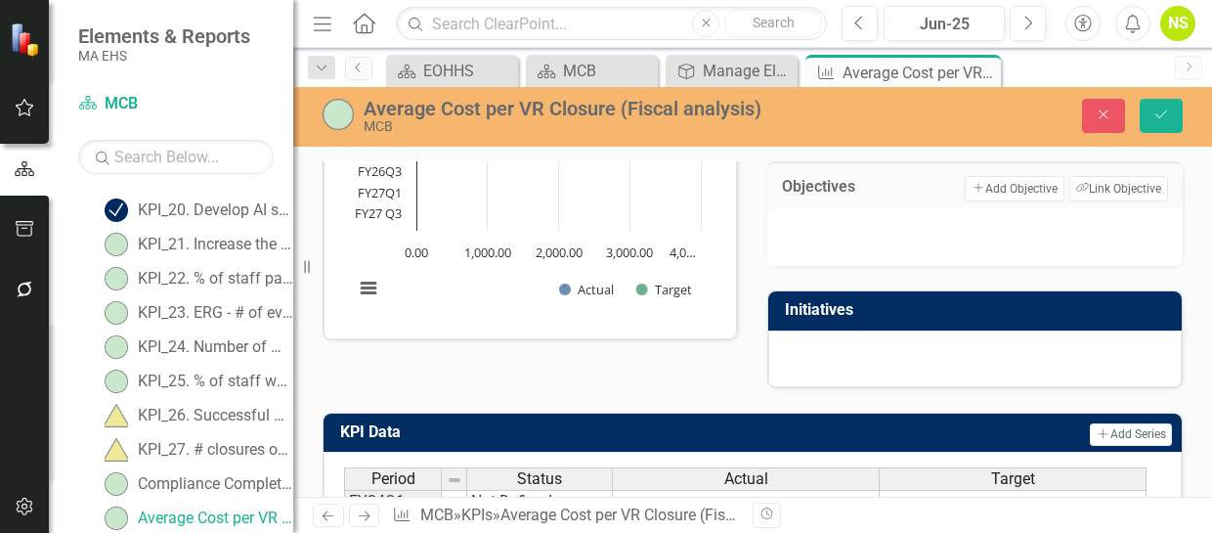
click at [903, 227] on div at bounding box center [974, 237] width 415 height 57
click at [1116, 185] on button "Link Tag Link Objective" at bounding box center [1118, 188] width 99 height 25
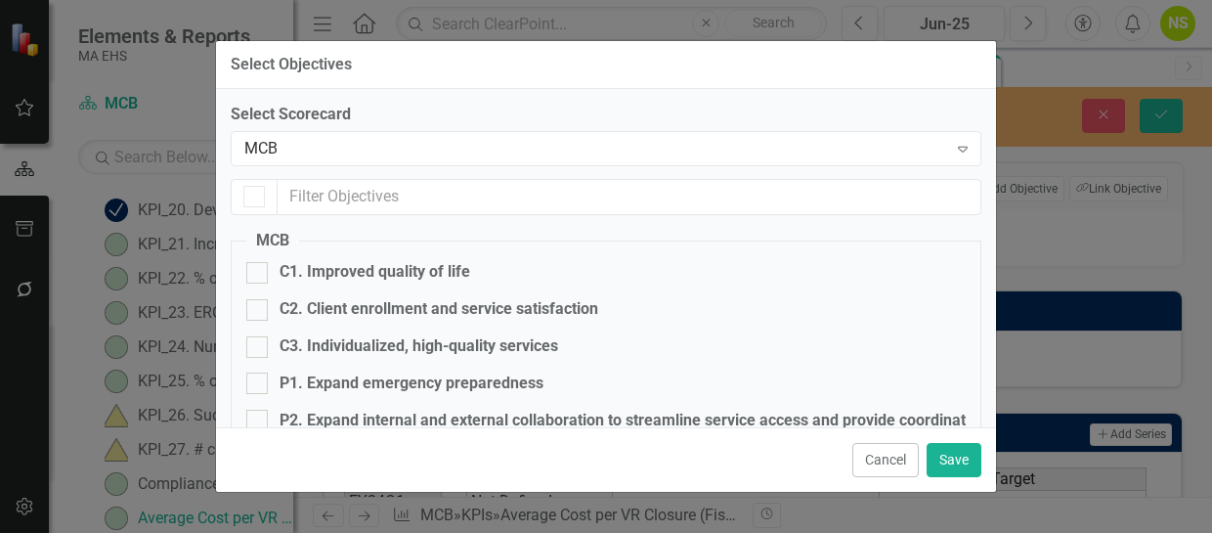
checkbox input "false"
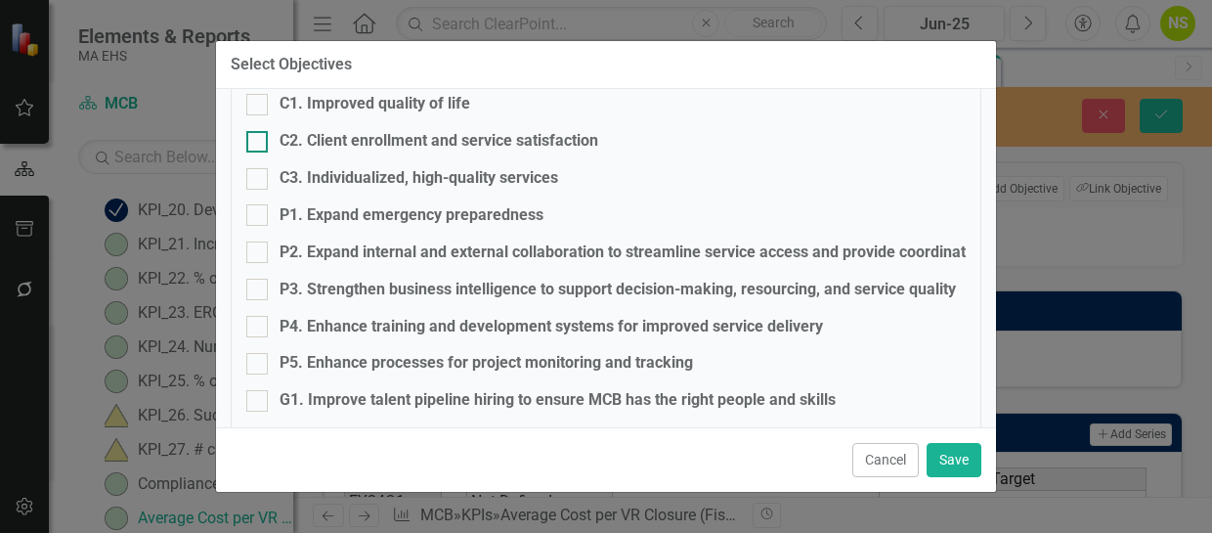
scroll to position [335, 0]
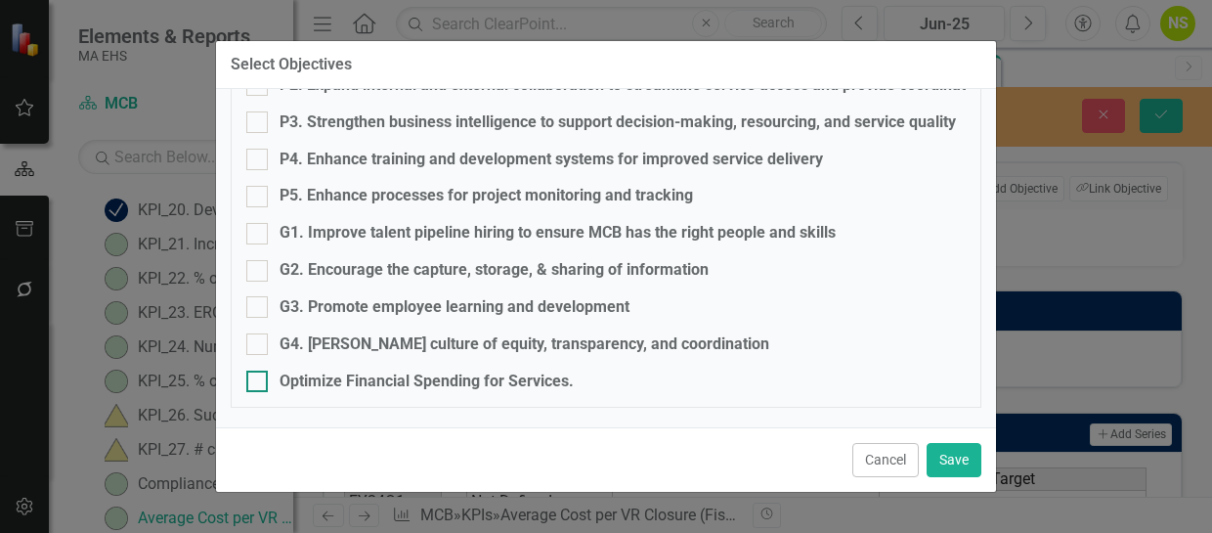
click at [260, 383] on div at bounding box center [257, 382] width 22 height 22
click at [259, 383] on input "Optimize Financial Spending for Services." at bounding box center [252, 377] width 13 height 13
checkbox input "true"
click at [950, 458] on button "Save" at bounding box center [954, 460] width 55 height 34
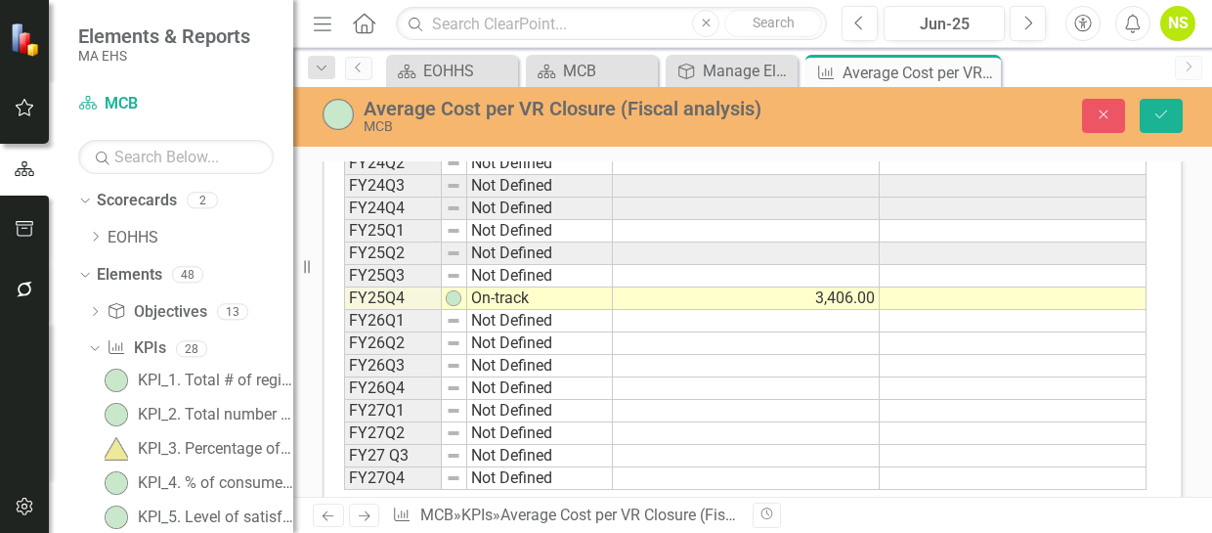
scroll to position [0, 0]
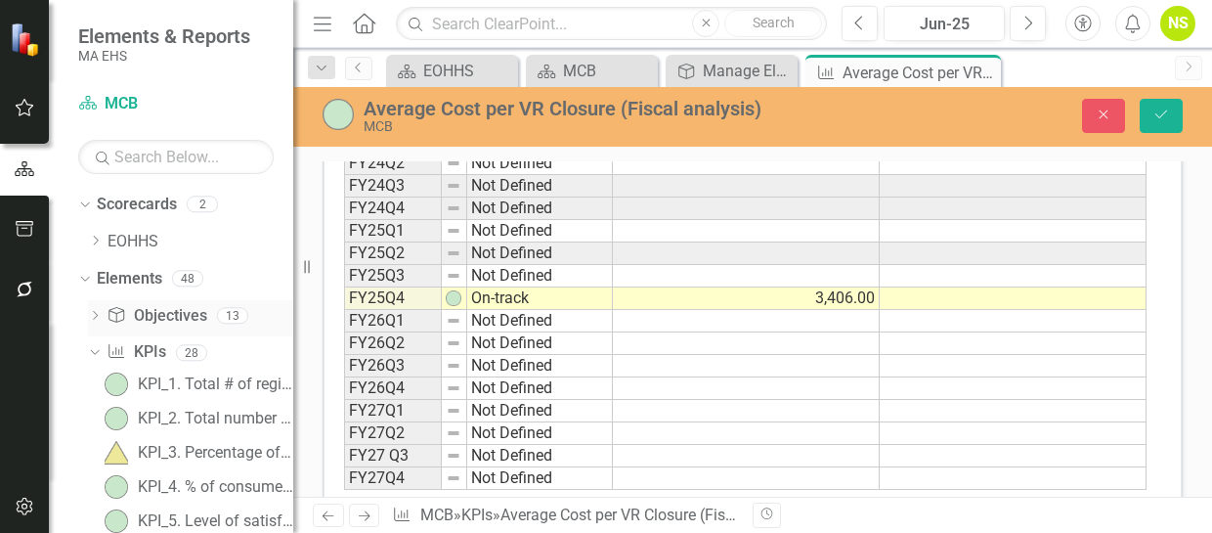
click at [96, 320] on icon "Dropdown" at bounding box center [95, 317] width 14 height 11
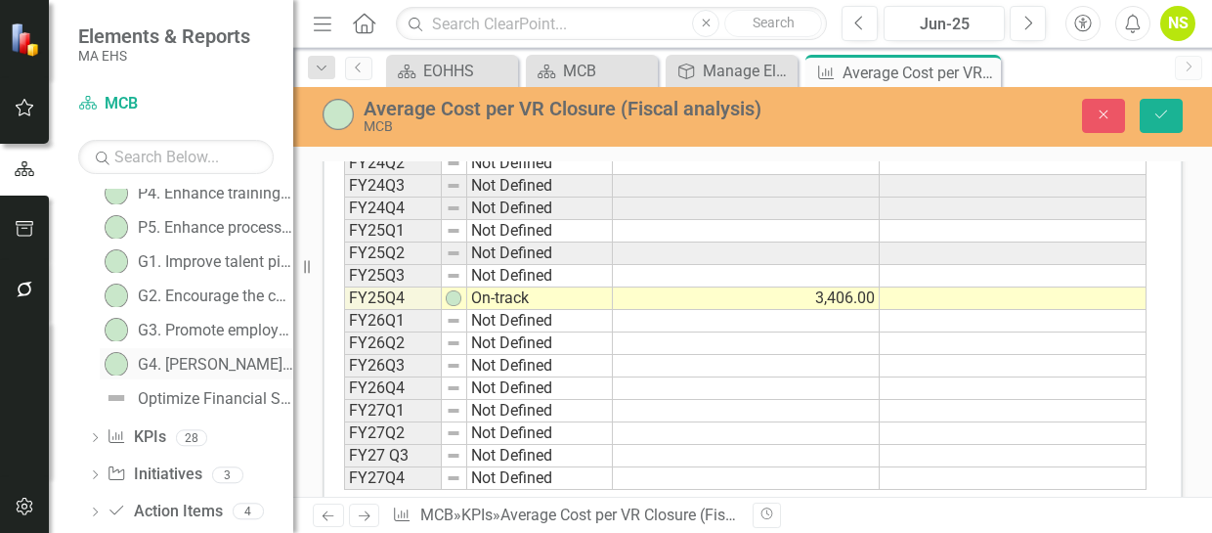
scroll to position [432, 0]
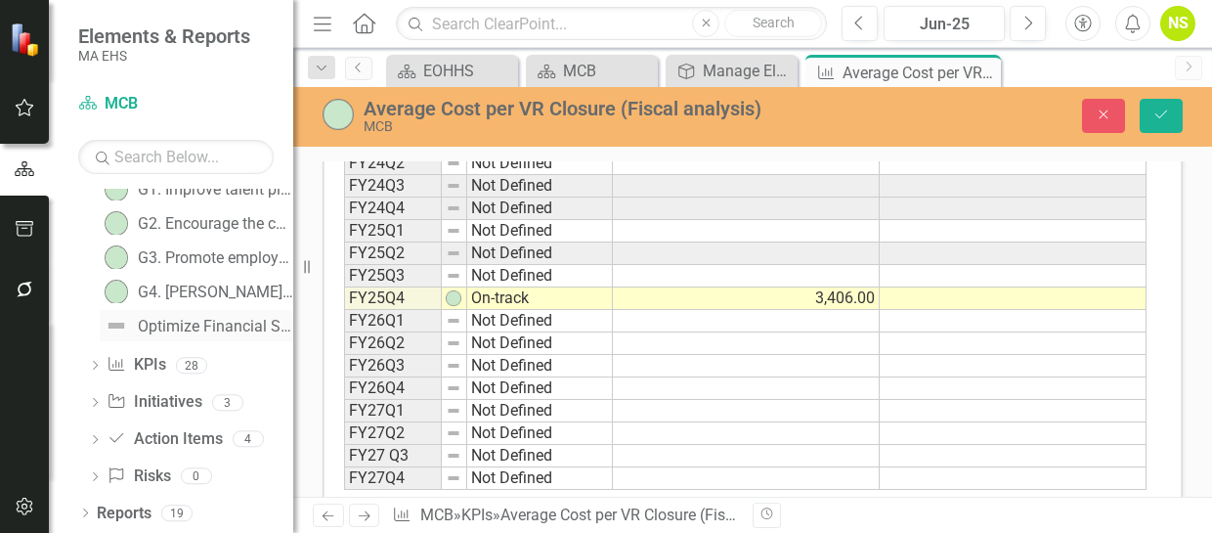
click at [163, 326] on div "Optimize Financial Spending for Services." at bounding box center [215, 327] width 155 height 18
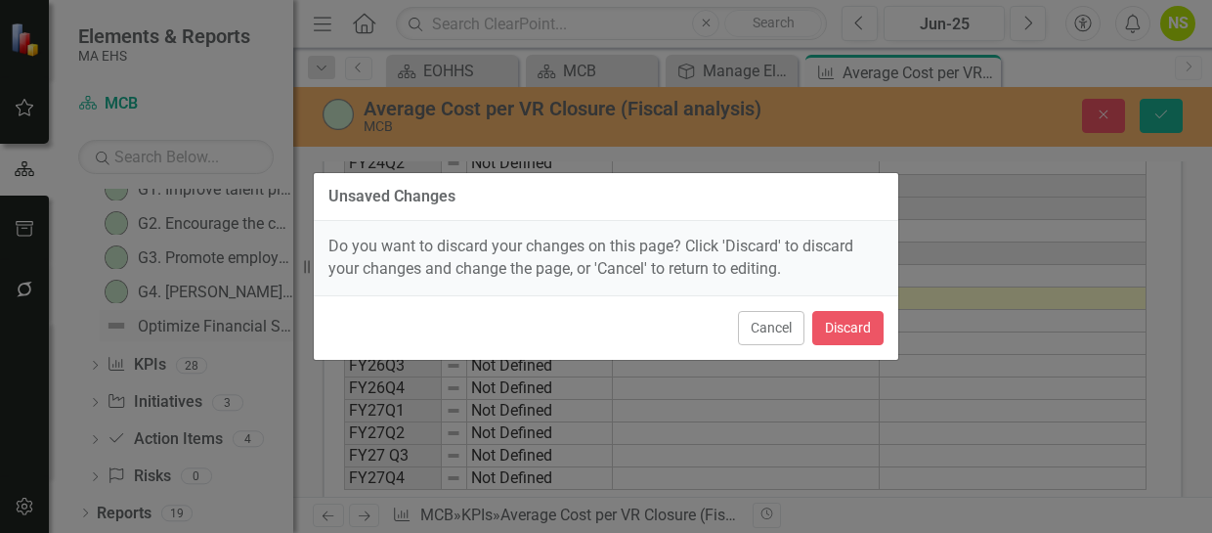
click at [164, 326] on div "Unsaved Changes Do you want to discard your changes on this page? Click 'Discar…" at bounding box center [606, 266] width 1212 height 533
click at [759, 327] on button "Cancel" at bounding box center [771, 328] width 66 height 34
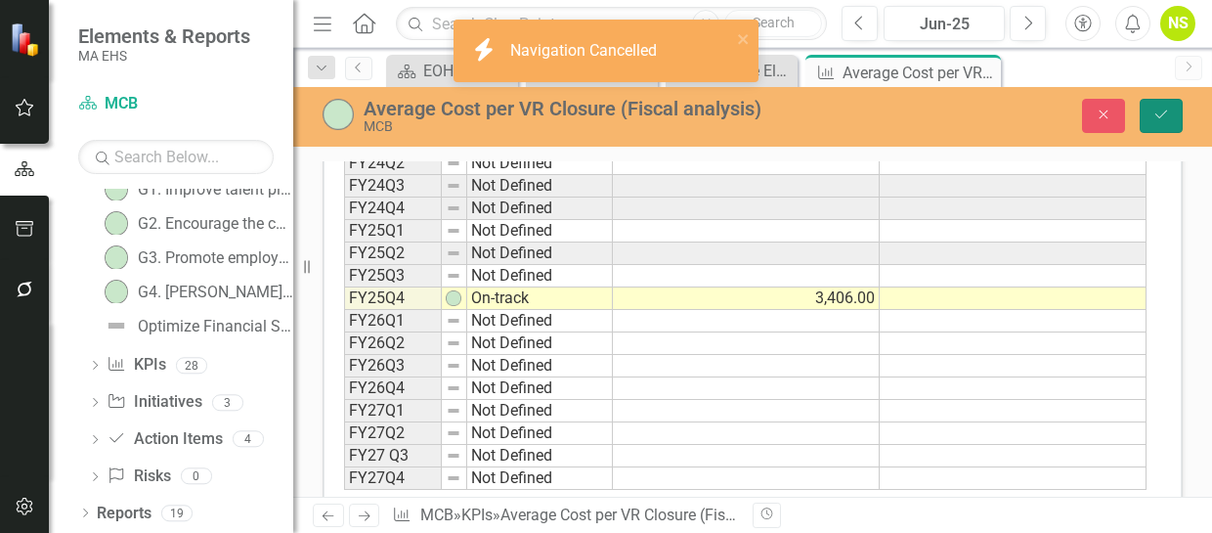
click at [1152, 113] on button "Save" at bounding box center [1161, 116] width 43 height 34
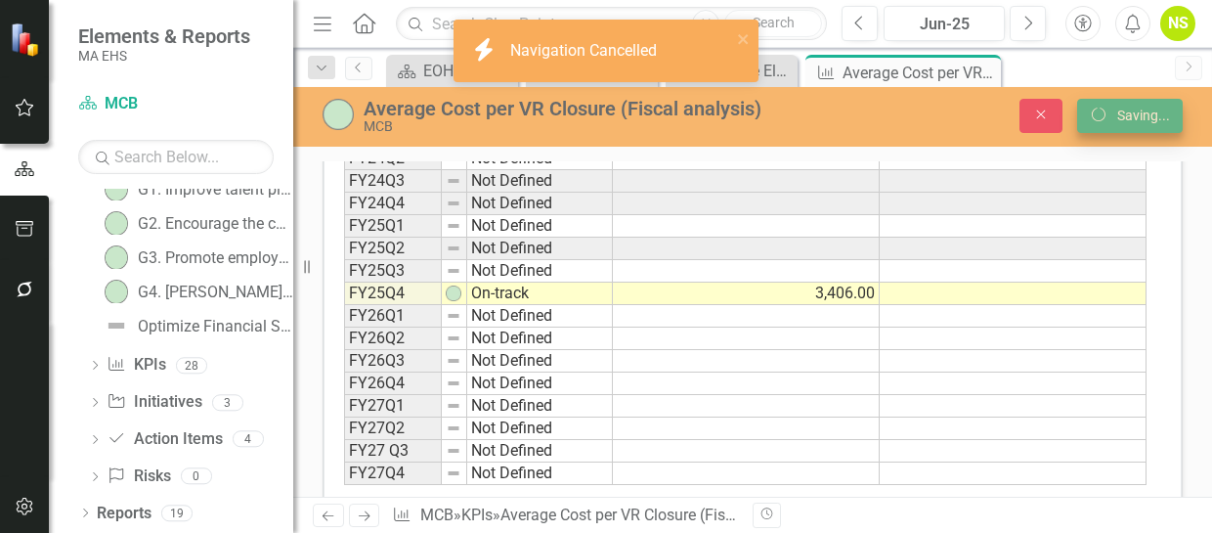
scroll to position [776, 0]
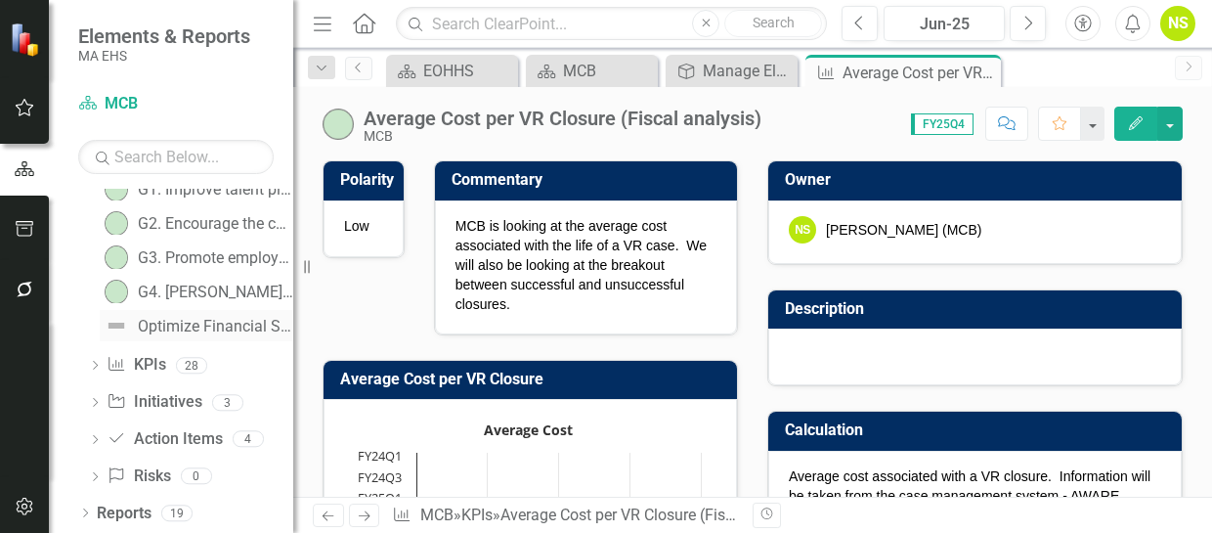
click at [216, 329] on div "Optimize Financial Spending for Services." at bounding box center [215, 327] width 155 height 18
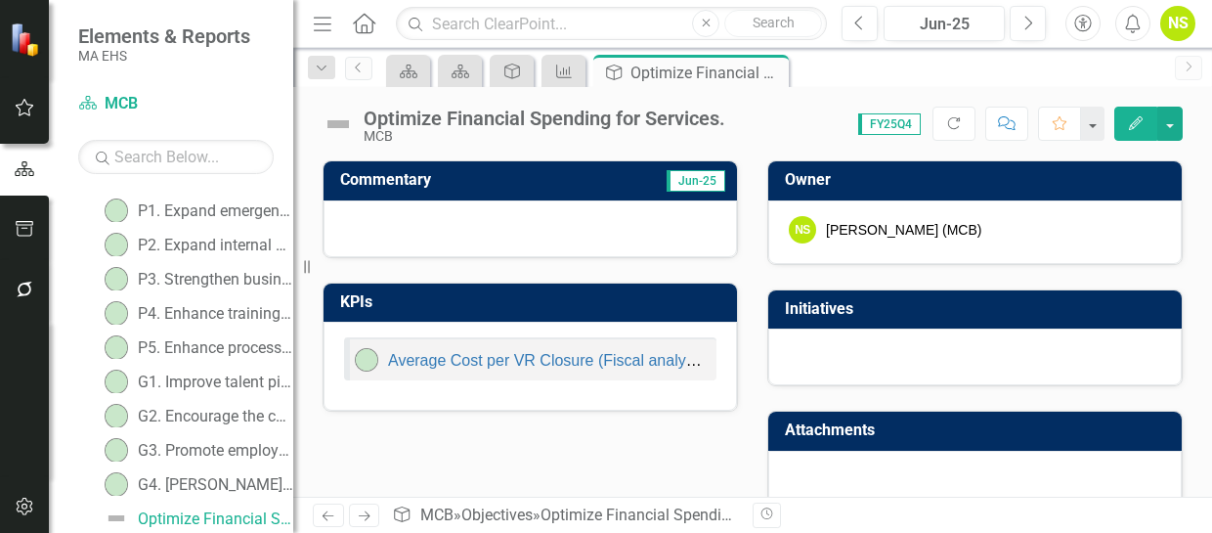
click at [534, 126] on div "Optimize Financial Spending for Services." at bounding box center [545, 119] width 362 height 22
click at [534, 128] on div "Optimize Financial Spending for Services." at bounding box center [545, 119] width 362 height 22
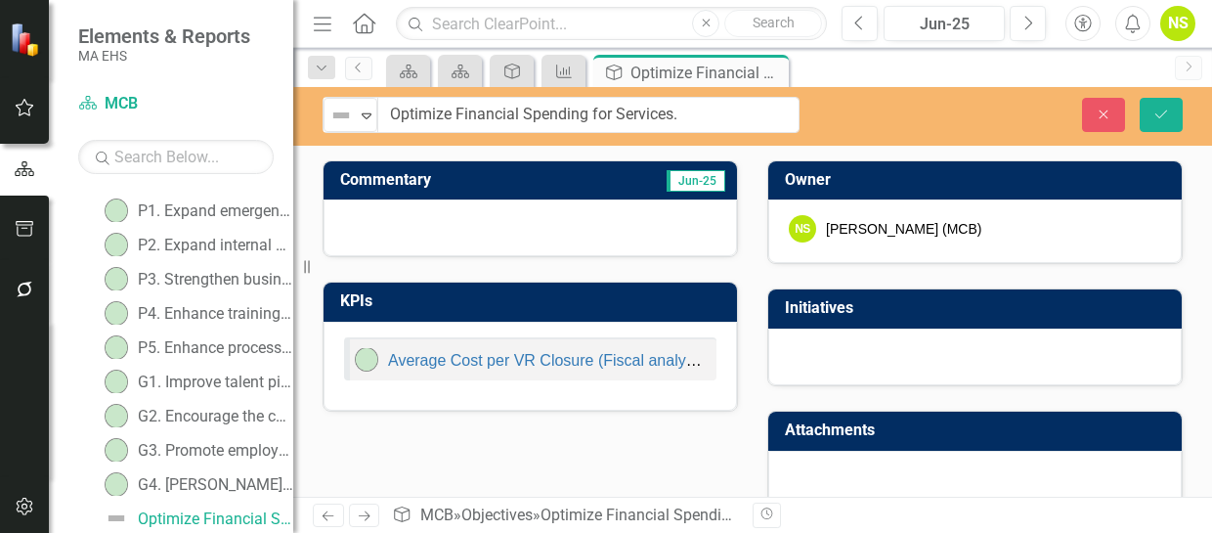
click at [524, 231] on div at bounding box center [531, 227] width 414 height 57
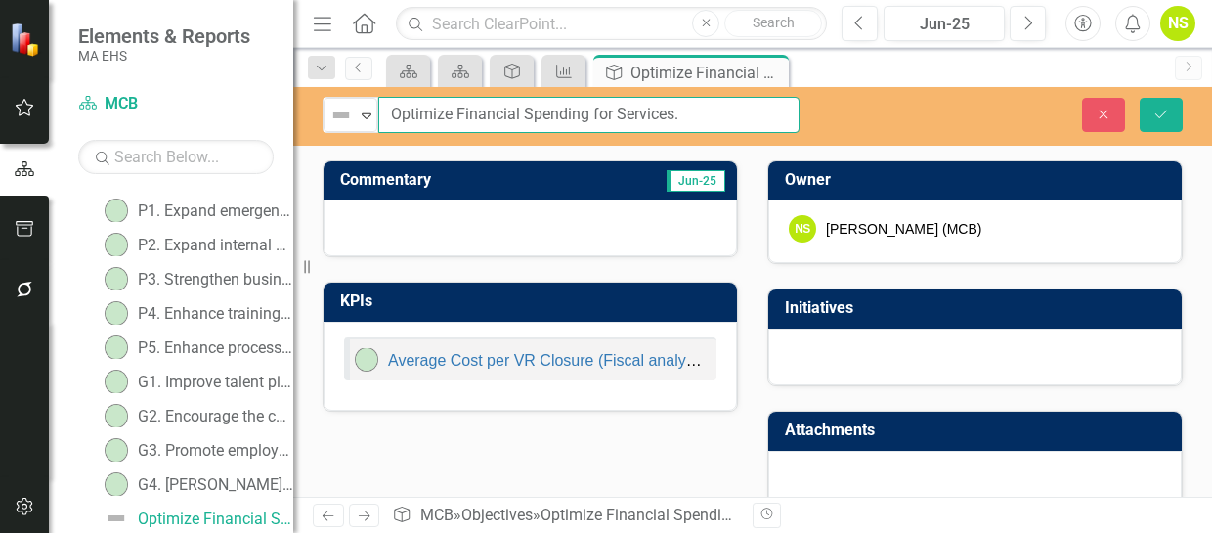
click at [702, 107] on input "Optimize Financial Spending for Services." at bounding box center [588, 115] width 421 height 36
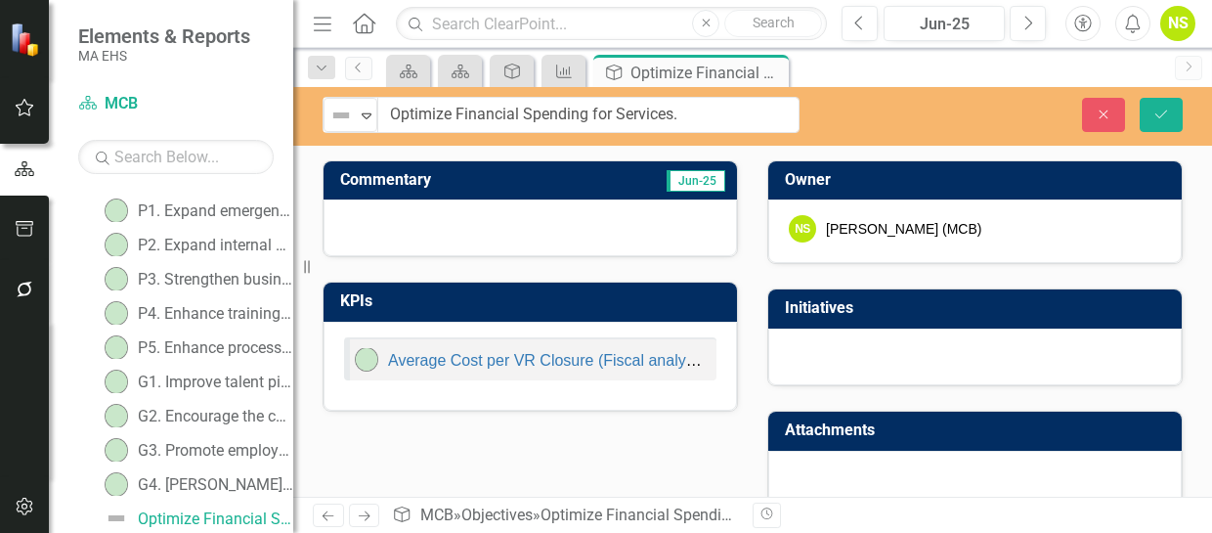
click at [399, 417] on div "Commentary Jun-25 KPIs Average Cost per VR Closure (Fiscal analysis) Owner NS […" at bounding box center [753, 322] width 890 height 372
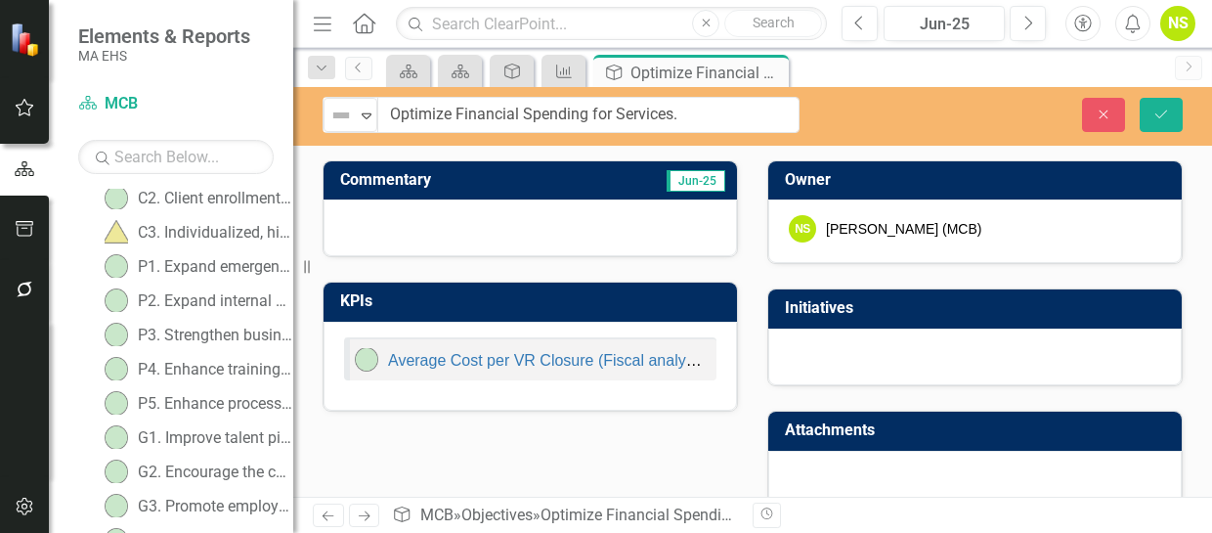
scroll to position [391, 0]
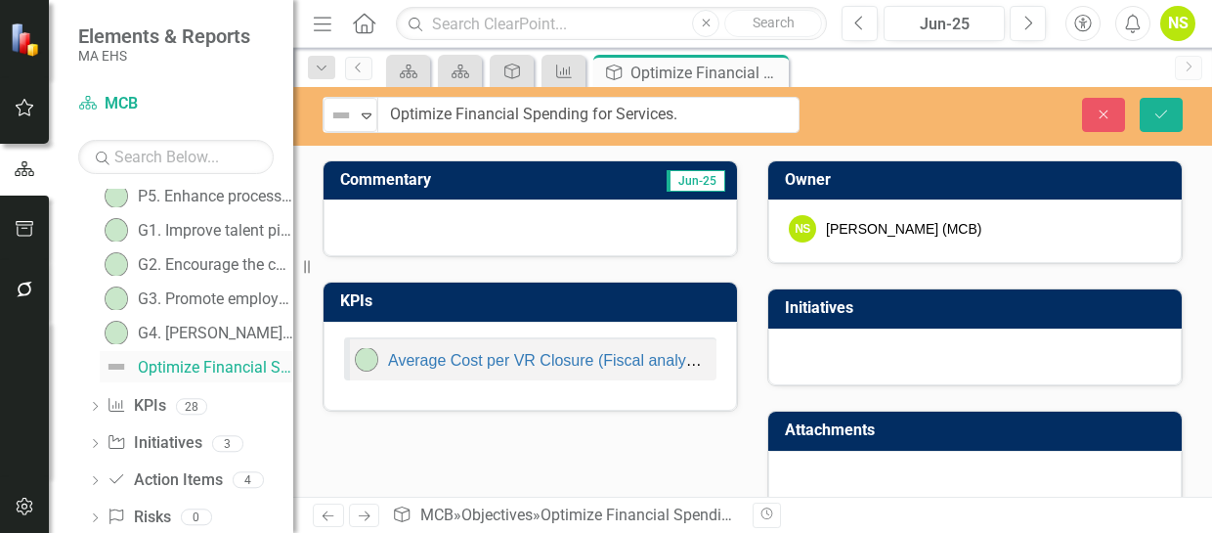
click at [205, 371] on div "Optimize Financial Spending for Services." at bounding box center [215, 368] width 155 height 18
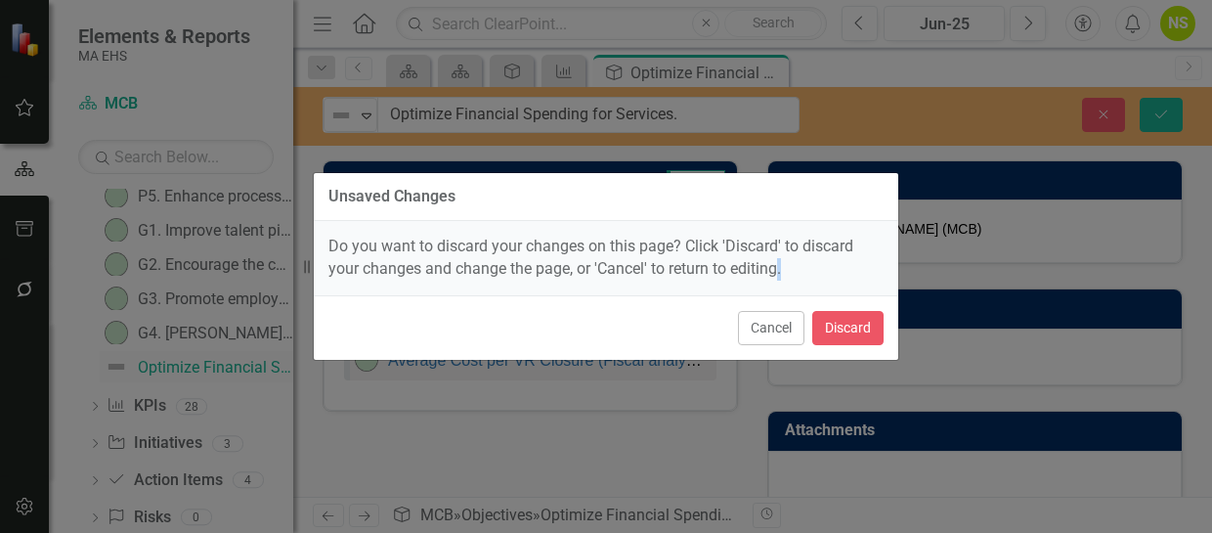
click at [205, 371] on div "Unsaved Changes Do you want to discard your changes on this page? Click 'Discar…" at bounding box center [606, 266] width 1212 height 533
click at [825, 322] on button "Discard" at bounding box center [847, 328] width 71 height 34
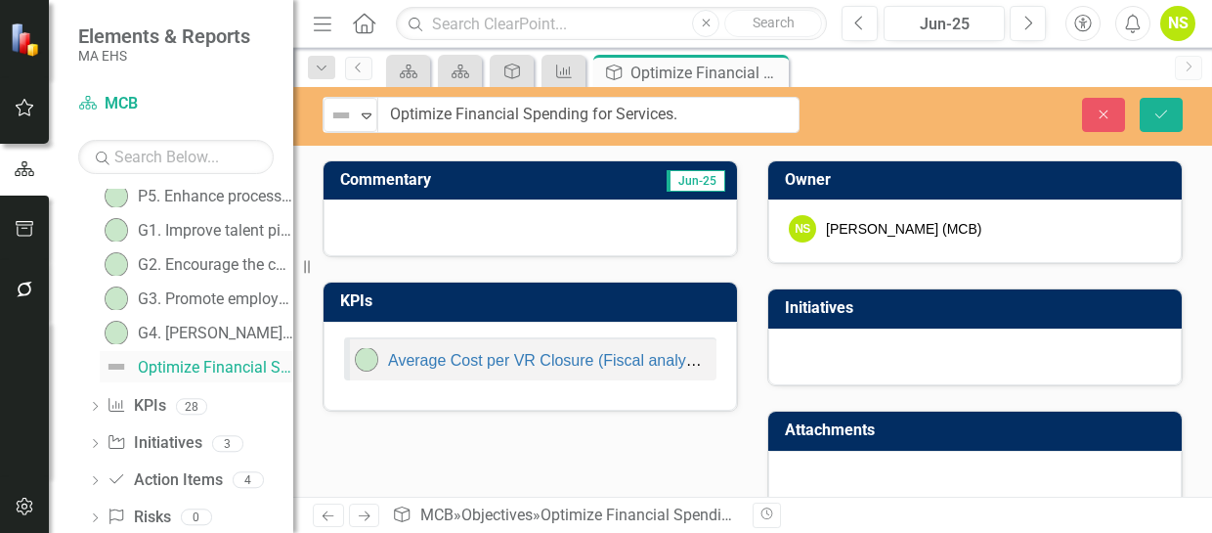
click at [239, 374] on div "Optimize Financial Spending for Services." at bounding box center [215, 368] width 155 height 18
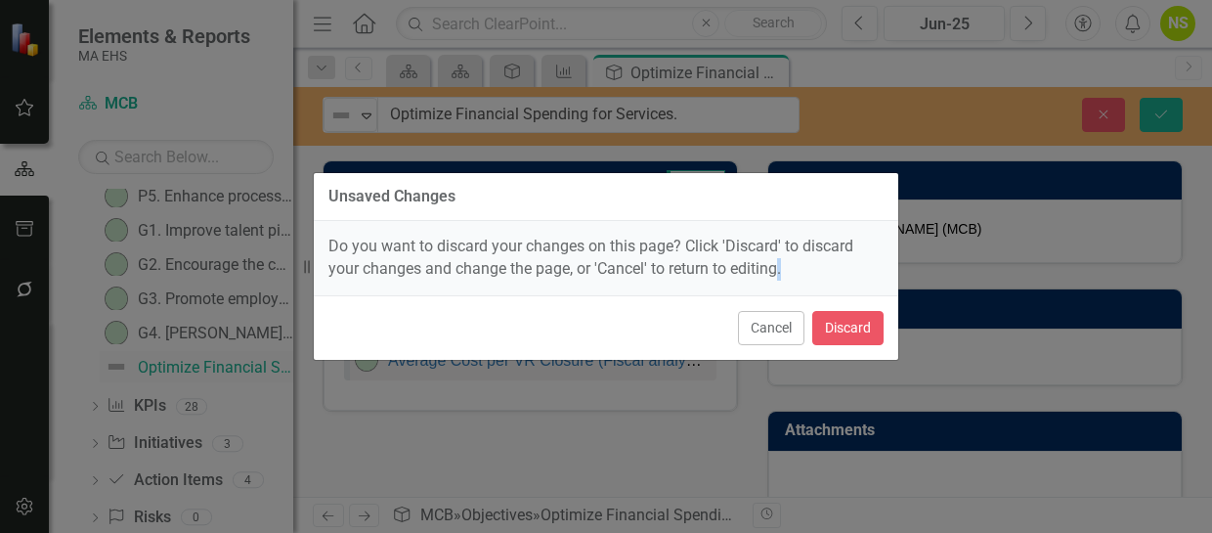
click at [239, 374] on div "Unsaved Changes Do you want to discard your changes on this page? Click 'Discar…" at bounding box center [606, 266] width 1212 height 533
click at [858, 327] on button "Discard" at bounding box center [847, 328] width 71 height 34
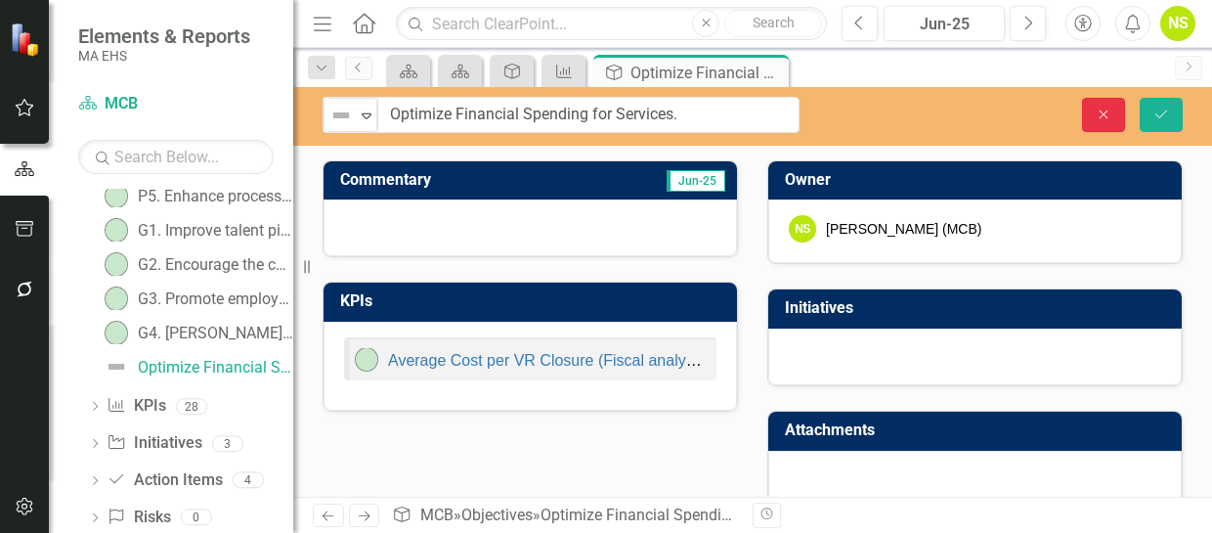
click at [1098, 114] on icon "Close" at bounding box center [1104, 115] width 18 height 14
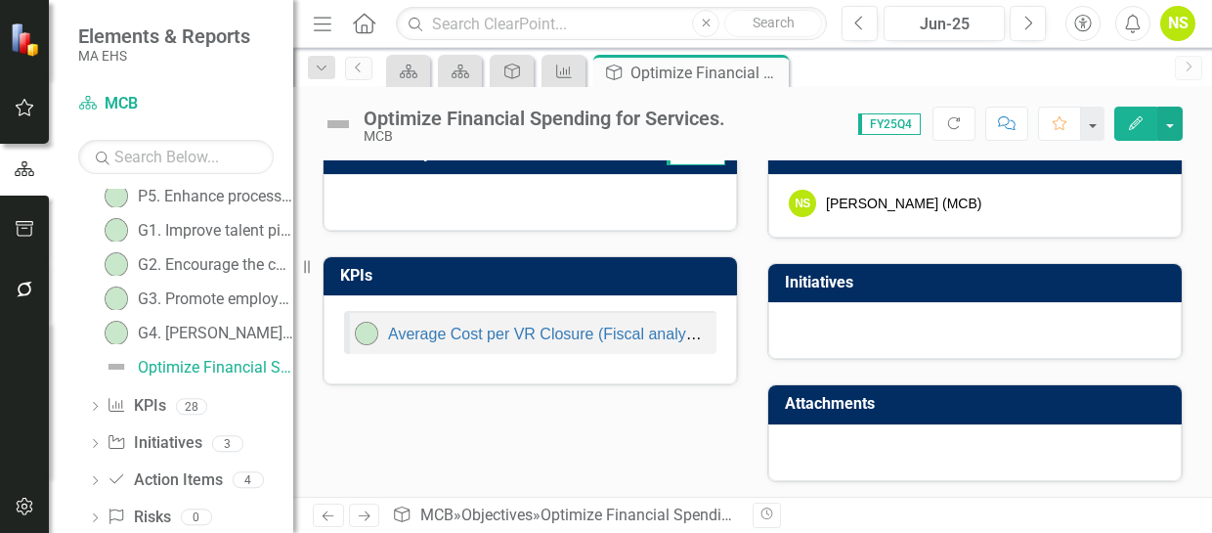
scroll to position [0, 0]
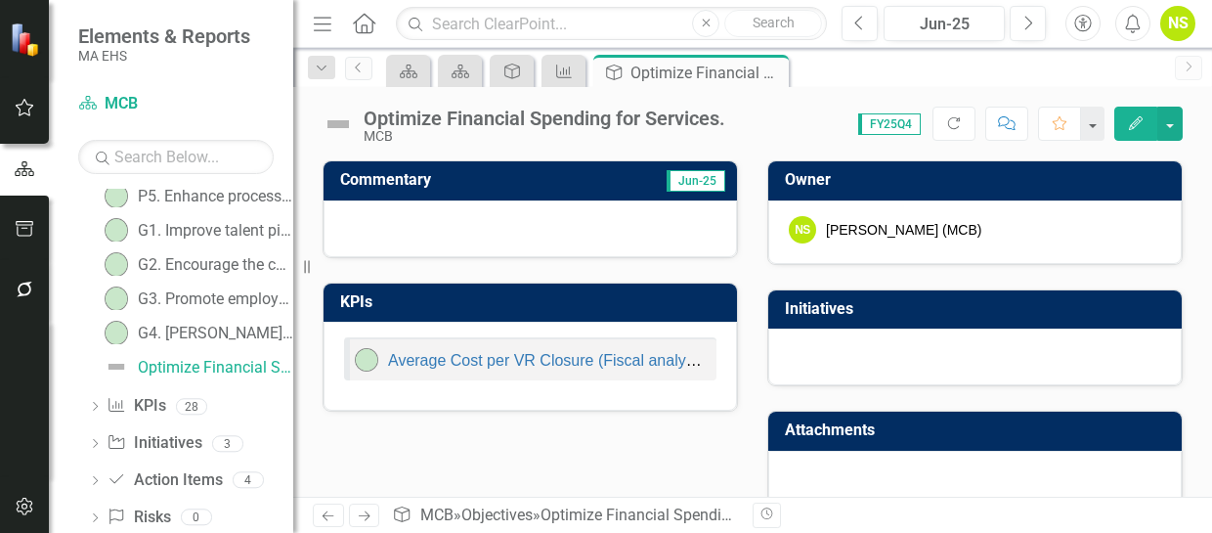
click at [493, 121] on div "Optimize Financial Spending for Services." at bounding box center [545, 119] width 362 height 22
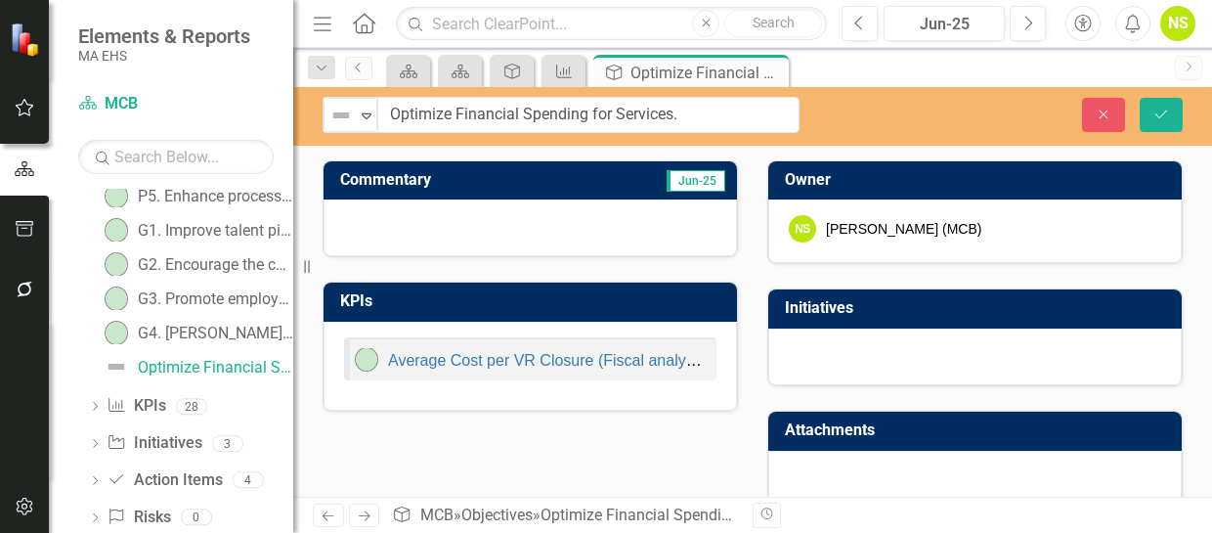
click at [493, 121] on input "Optimize Financial Spending for Services." at bounding box center [588, 115] width 422 height 36
click at [840, 117] on div "Close Save" at bounding box center [1020, 115] width 383 height 34
click at [1097, 105] on button "Close" at bounding box center [1103, 115] width 43 height 34
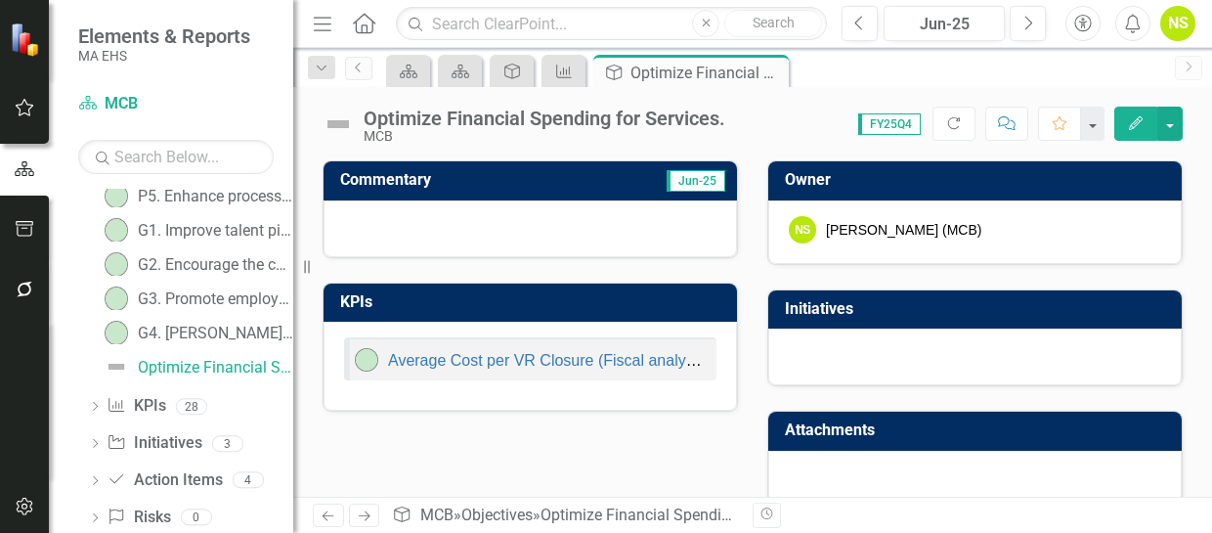
click at [648, 231] on div at bounding box center [531, 228] width 414 height 57
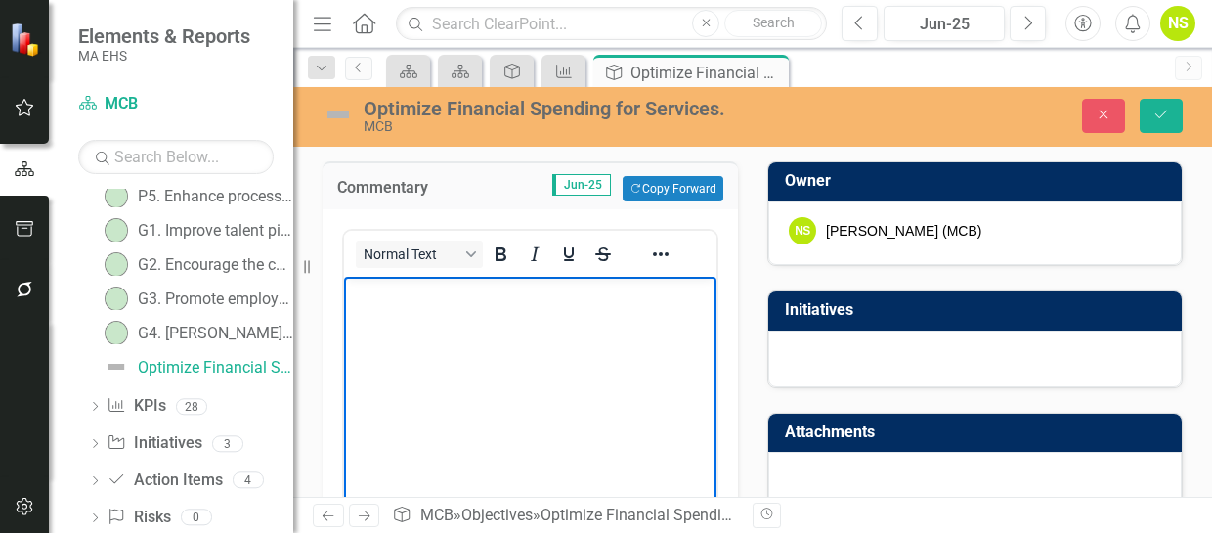
click at [440, 290] on p "Rich Text Area. Press ALT-0 for help." at bounding box center [530, 293] width 363 height 23
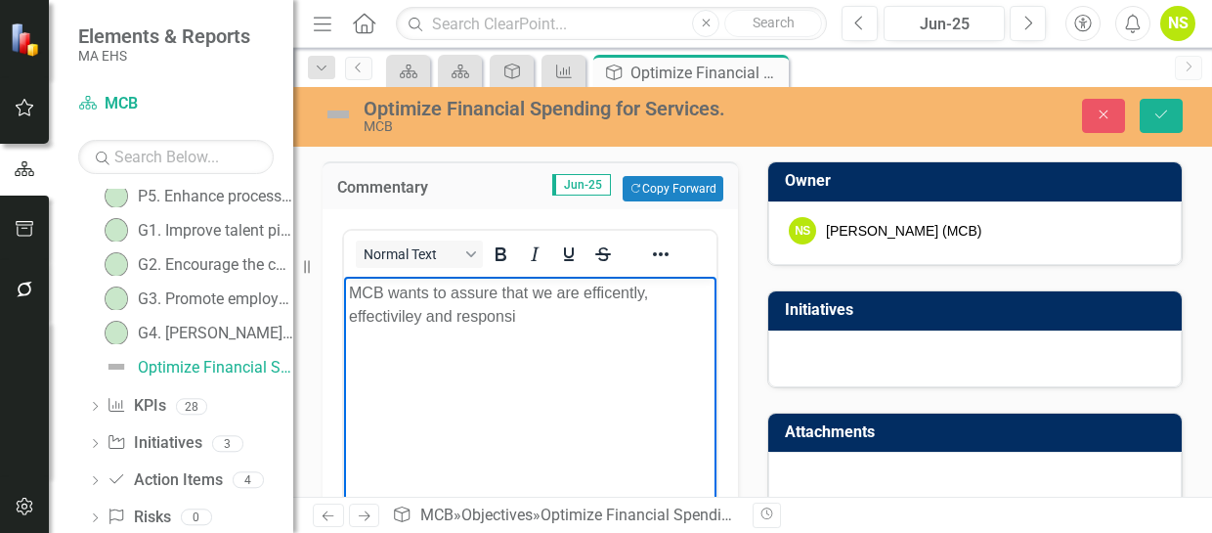
click at [579, 297] on p "MCB wants to assure that we are efficently, effectiviley and responsi" at bounding box center [530, 305] width 363 height 47
drag, startPoint x: 492, startPoint y: 319, endPoint x: 541, endPoint y: 314, distance: 49.1
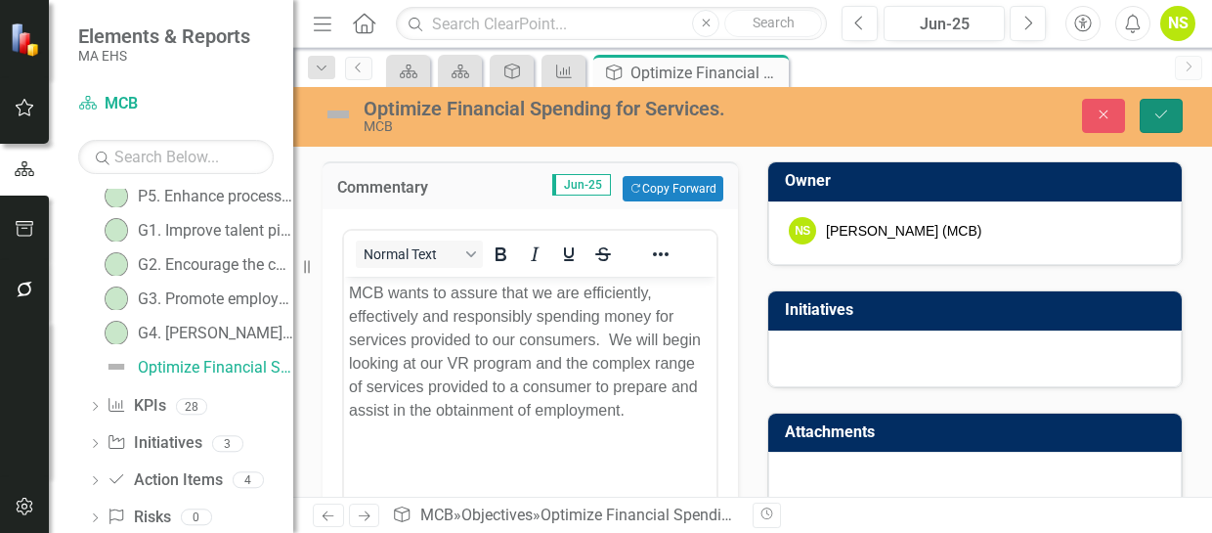
click at [1167, 109] on icon "Save" at bounding box center [1162, 115] width 18 height 14
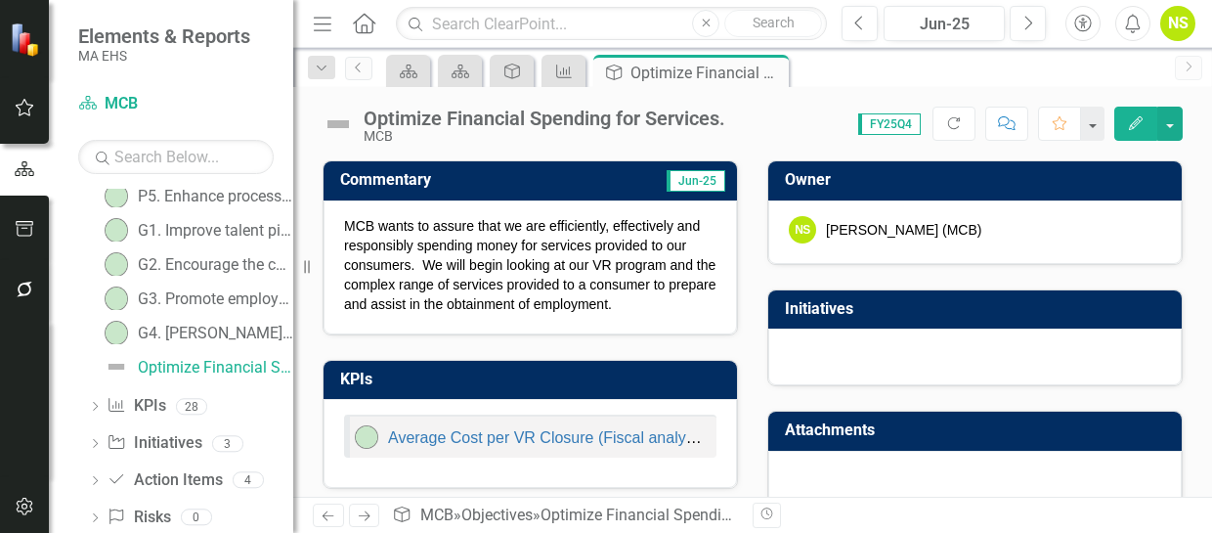
click at [489, 296] on p "MCB wants to assure that we are efficiently, effectively and responsibly spendi…" at bounding box center [530, 265] width 372 height 98
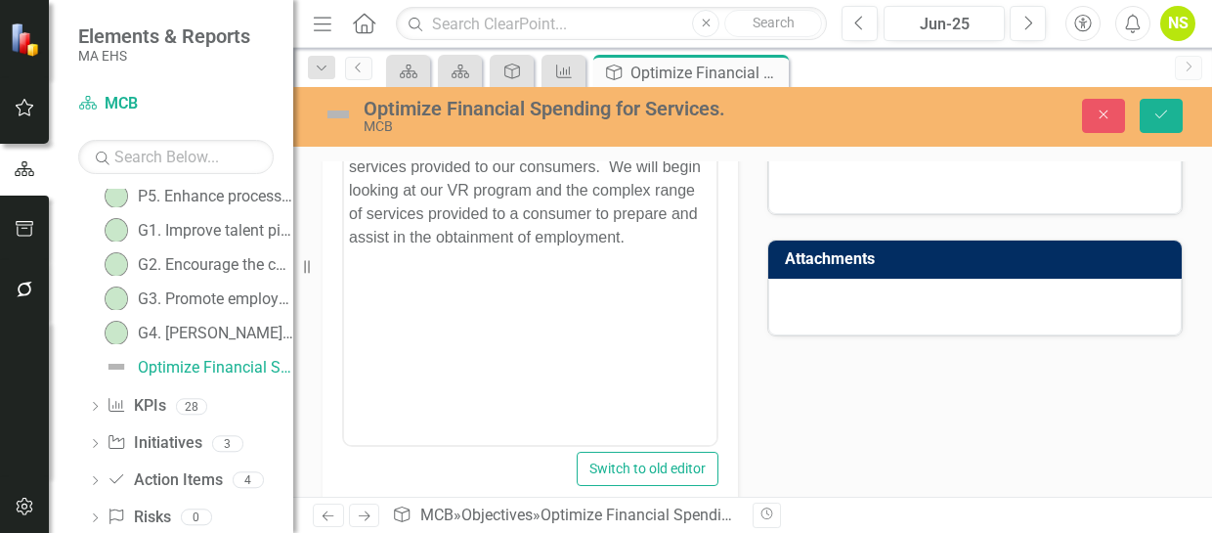
scroll to position [72, 0]
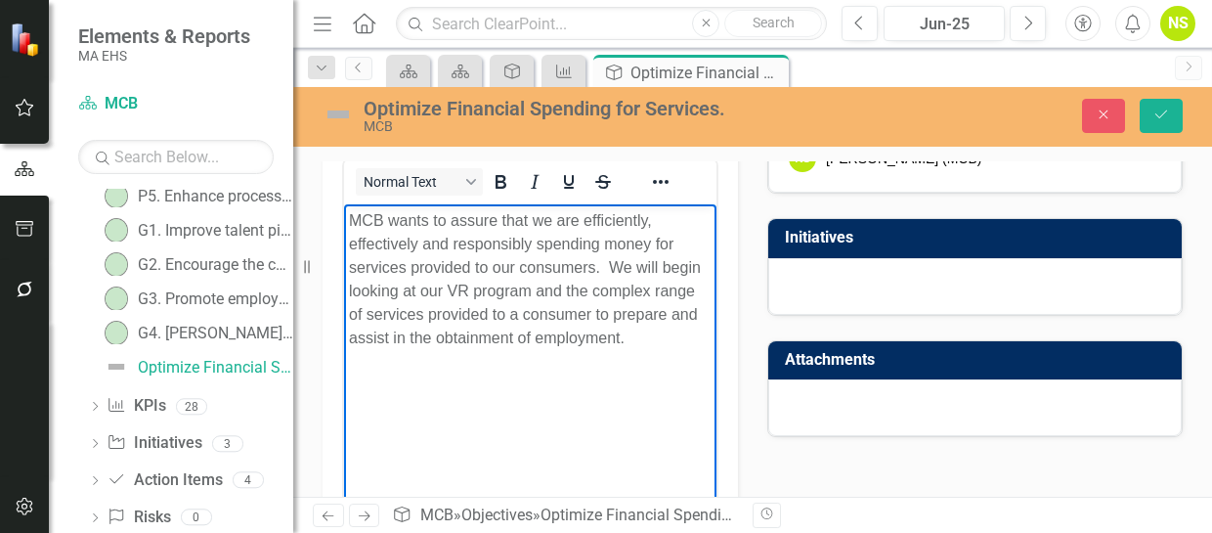
click at [431, 337] on p "MCB wants to assure that we are efficiently, effectively and responsibly spendi…" at bounding box center [530, 279] width 363 height 141
click at [515, 324] on p "MCB wants to assure that we are efficiently, effectively and responsibly spendi…" at bounding box center [530, 279] width 363 height 141
click at [606, 313] on p "MCB wants to assure that we are efficiently, effectively and responsibly spendi…" at bounding box center [530, 279] width 363 height 141
click at [1170, 120] on button "Save" at bounding box center [1161, 116] width 43 height 34
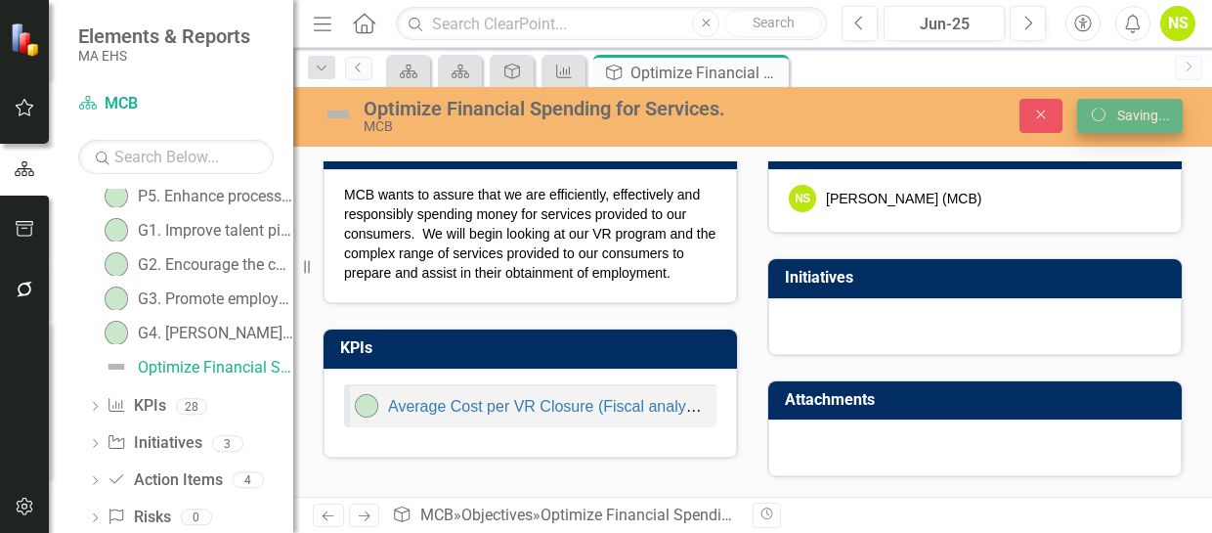
scroll to position [28, 0]
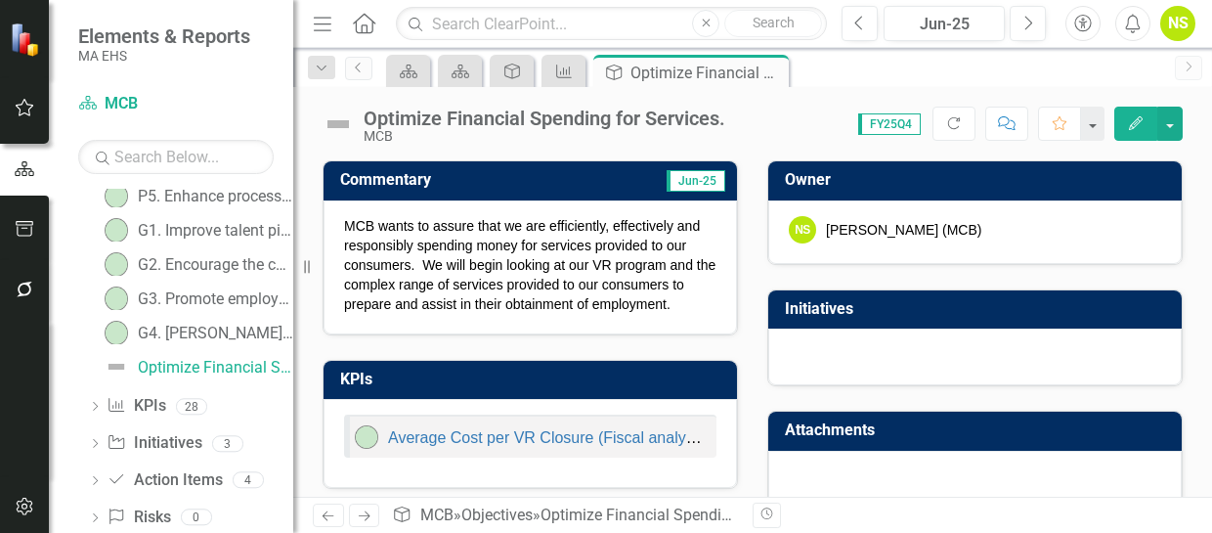
click at [345, 123] on img at bounding box center [338, 124] width 31 height 31
click at [342, 126] on img at bounding box center [338, 124] width 31 height 31
click at [341, 124] on img at bounding box center [338, 124] width 31 height 31
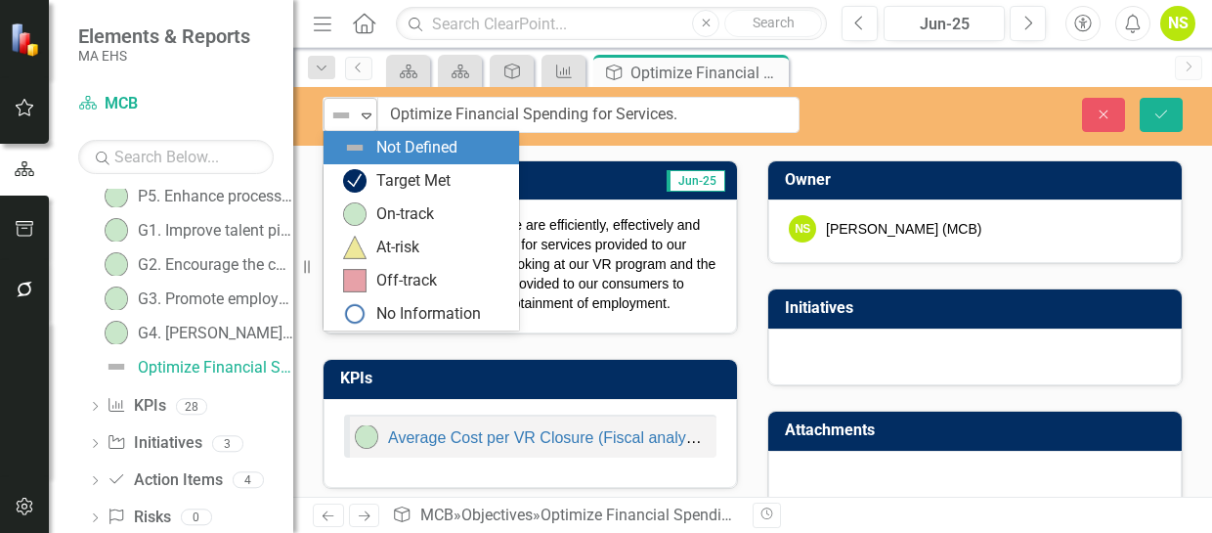
click at [370, 113] on icon at bounding box center [367, 116] width 10 height 6
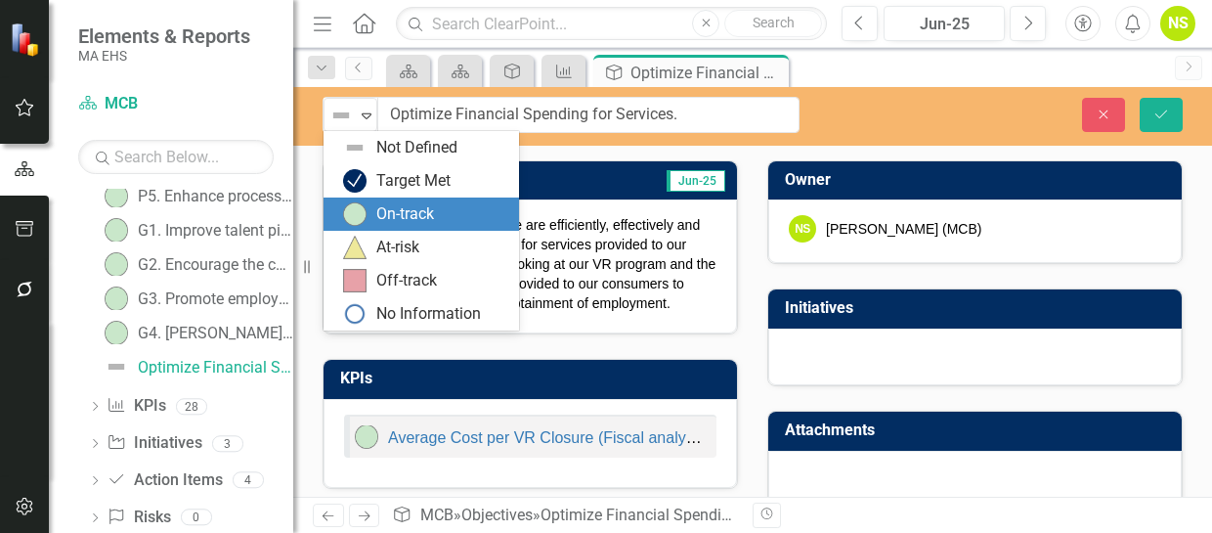
click at [368, 208] on div "On-track" at bounding box center [425, 213] width 164 height 23
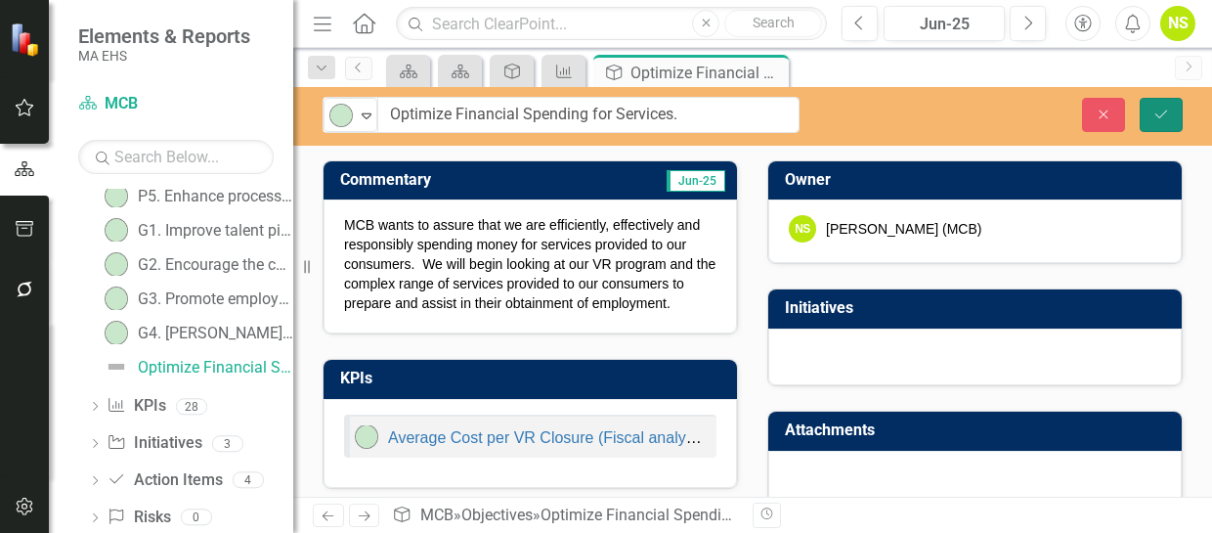
click at [1172, 109] on button "Save" at bounding box center [1161, 115] width 43 height 34
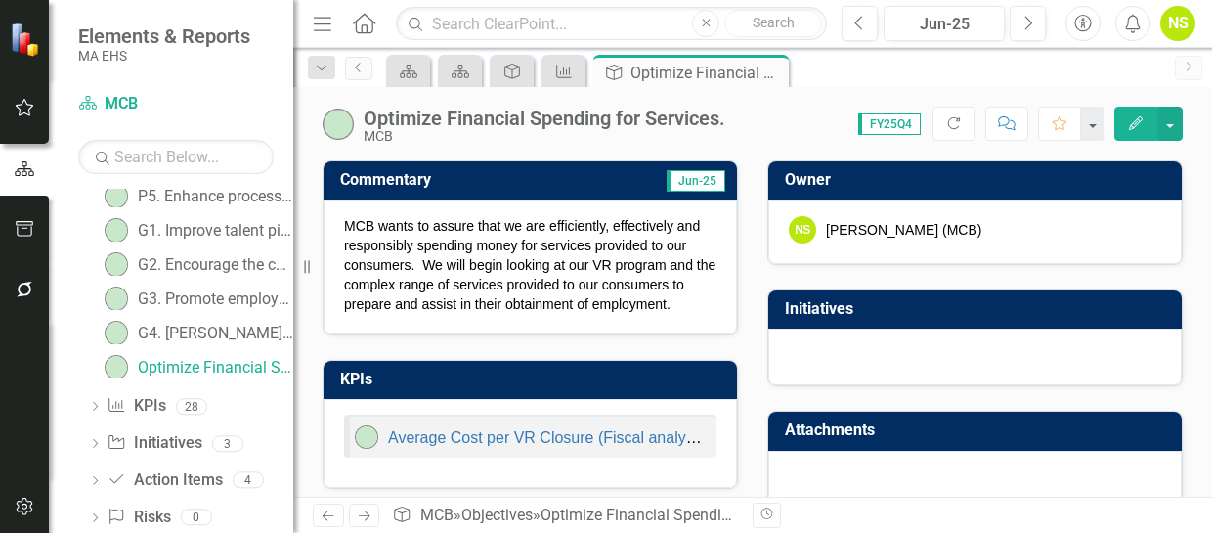
click at [741, 355] on div "KPIs Average Cost per VR Closure (Fiscal analysis)" at bounding box center [530, 412] width 445 height 154
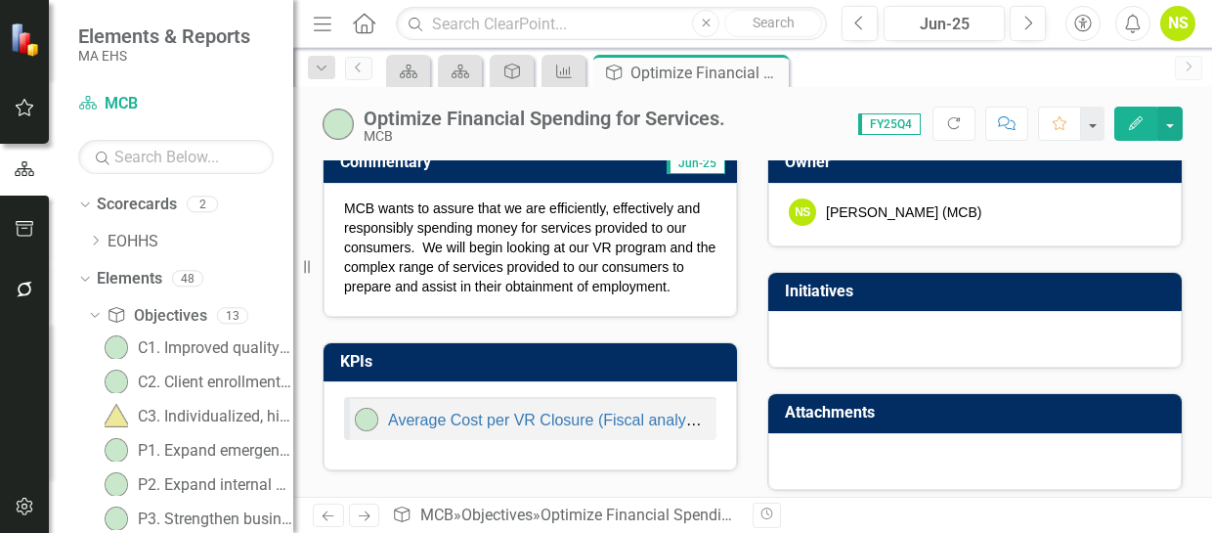
scroll to position [26, 0]
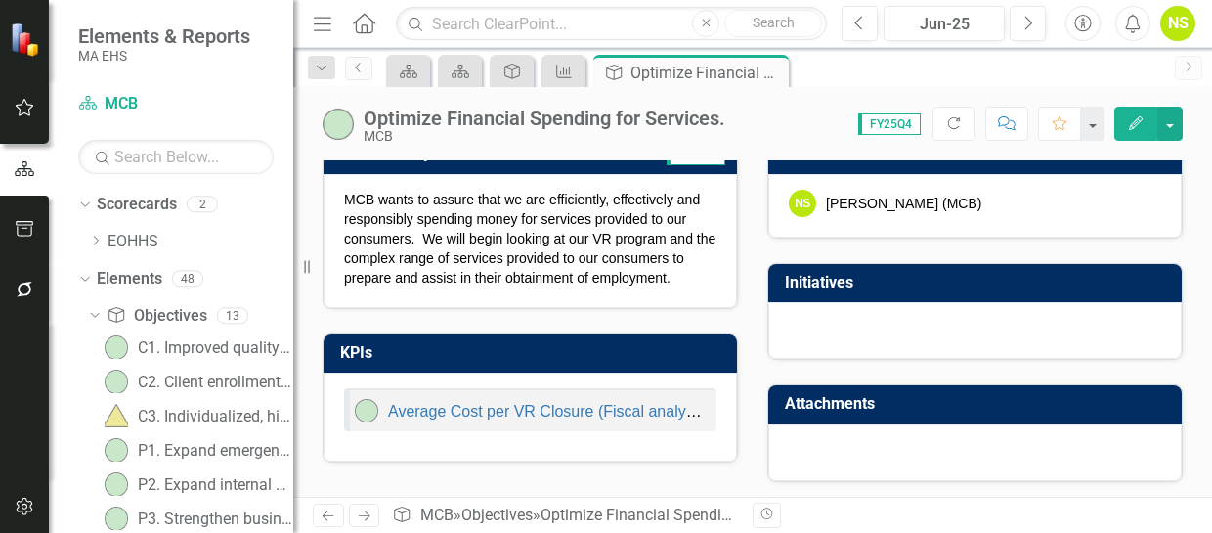
click at [414, 458] on div "KPIs Average Cost per VR Closure (Fiscal analysis)" at bounding box center [530, 398] width 415 height 130
